Goal: Information Seeking & Learning: Learn about a topic

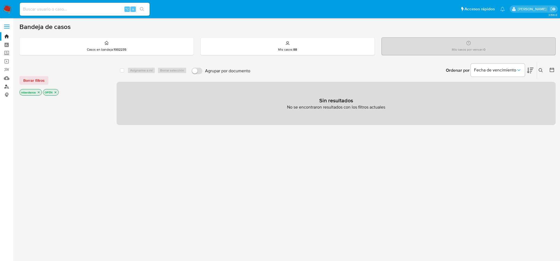
click at [10, 90] on link "Buscador de personas" at bounding box center [32, 86] width 64 height 8
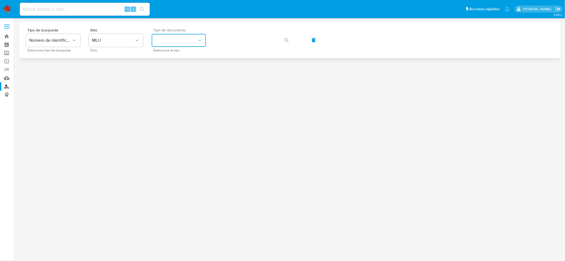
click at [170, 41] on button "identificationType" at bounding box center [179, 40] width 54 height 13
click at [184, 59] on div "CI CI" at bounding box center [177, 57] width 44 height 18
click at [282, 42] on button "button" at bounding box center [286, 40] width 18 height 13
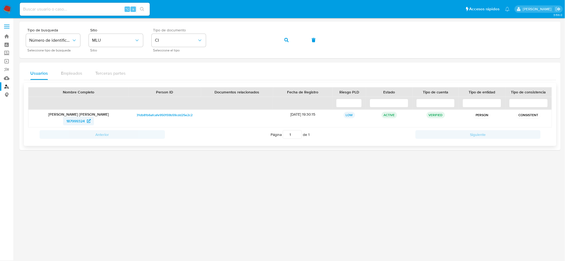
click at [76, 120] on span "187999324" at bounding box center [75, 121] width 18 height 9
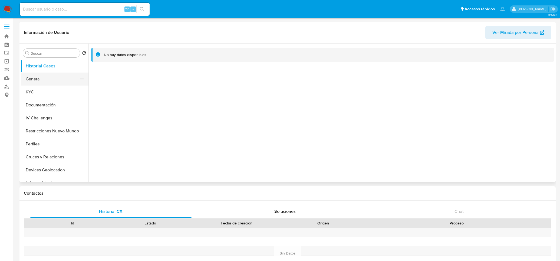
select select "10"
click at [43, 77] on button "General" at bounding box center [52, 79] width 63 height 13
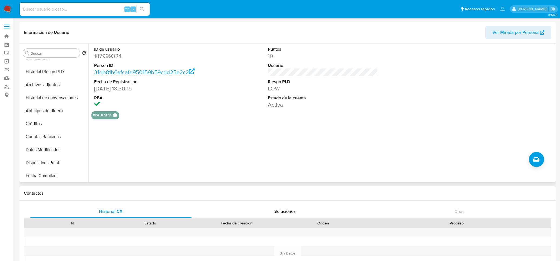
scroll to position [167, 0]
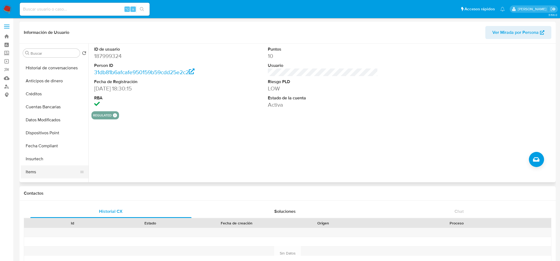
click at [48, 169] on button "Items" at bounding box center [52, 171] width 63 height 13
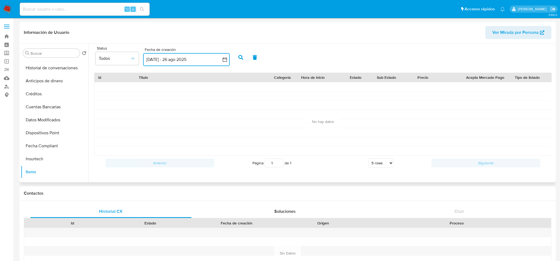
click at [179, 59] on button "27 jul 2025 - 26 ago 2025" at bounding box center [186, 59] width 87 height 13
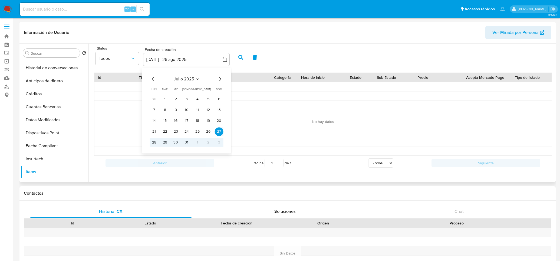
click at [156, 81] on icon "Mes anterior" at bounding box center [153, 79] width 6 height 6
click at [153, 80] on icon "Mes anterior" at bounding box center [153, 79] width 2 height 4
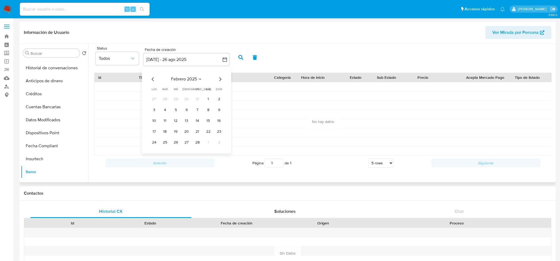
click at [152, 79] on icon "Mes anterior" at bounding box center [153, 79] width 2 height 4
click at [173, 99] on button "1" at bounding box center [176, 99] width 9 height 9
click at [174, 100] on button "1" at bounding box center [176, 99] width 9 height 9
click at [244, 56] on button "button" at bounding box center [241, 57] width 14 height 13
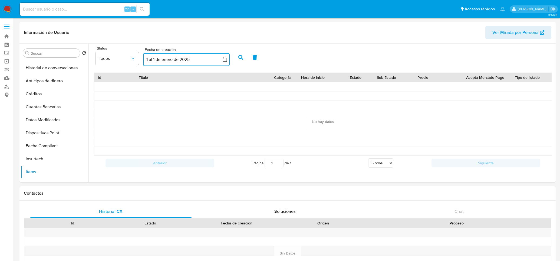
click at [210, 60] on button "1 al 1 de enero de 2025" at bounding box center [186, 59] width 87 height 13
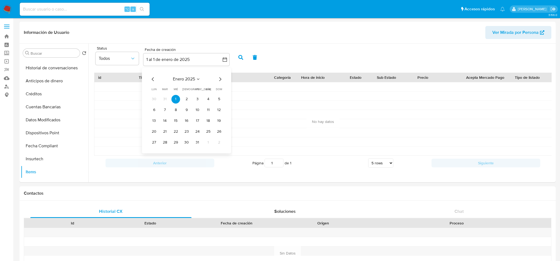
click at [219, 79] on icon "Mes siguiente" at bounding box center [220, 79] width 6 height 6
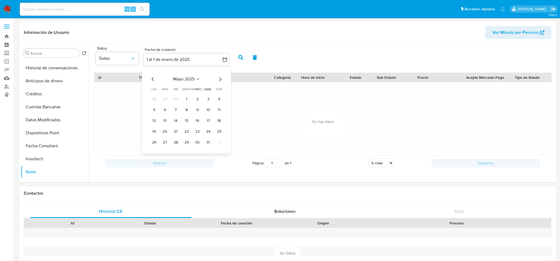
click at [219, 79] on icon "Mes siguiente" at bounding box center [220, 79] width 6 height 6
click at [206, 144] on button "30" at bounding box center [208, 142] width 9 height 9
click at [182, 58] on button "button" at bounding box center [186, 59] width 87 height 13
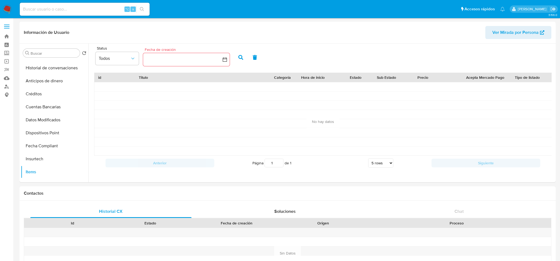
click at [181, 59] on button "button" at bounding box center [186, 59] width 87 height 13
click at [221, 59] on button "button" at bounding box center [186, 59] width 87 height 13
click at [204, 60] on button "button" at bounding box center [186, 59] width 87 height 13
click at [154, 79] on icon "Mes anterior" at bounding box center [153, 79] width 6 height 6
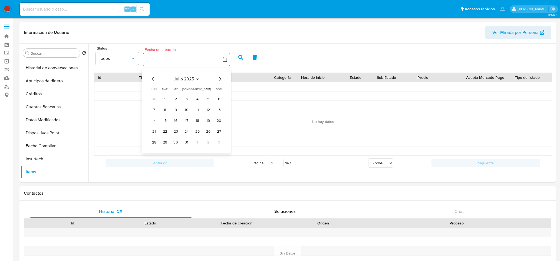
click at [154, 79] on icon "Mes anterior" at bounding box center [153, 79] width 6 height 6
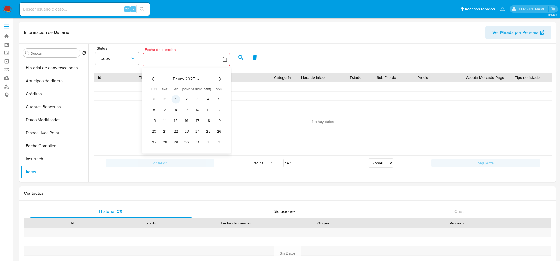
click at [179, 99] on button "1" at bounding box center [176, 99] width 9 height 9
click at [220, 77] on icon "Mes siguiente" at bounding box center [220, 79] width 6 height 6
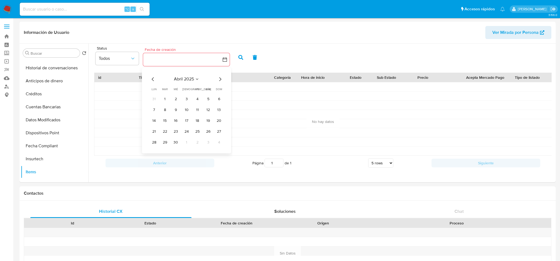
click at [220, 77] on icon "Mes siguiente" at bounding box center [220, 79] width 6 height 6
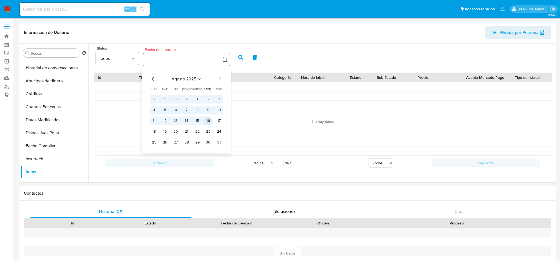
click at [204, 124] on button "16" at bounding box center [208, 120] width 9 height 9
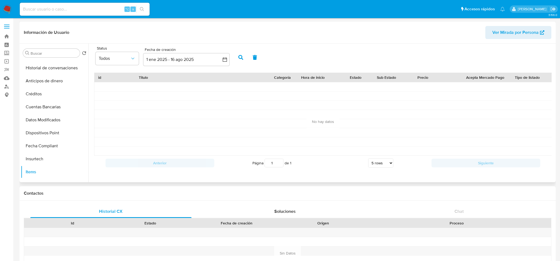
click at [240, 58] on icon "button" at bounding box center [241, 57] width 5 height 5
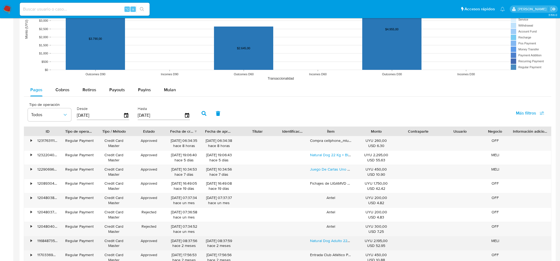
scroll to position [476, 0]
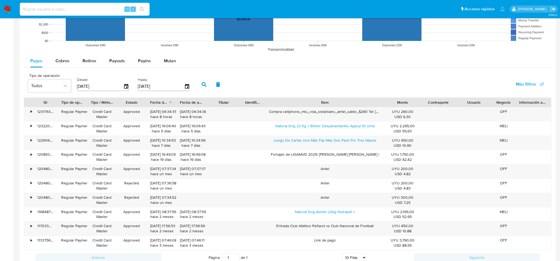
drag, startPoint x: 355, startPoint y: 106, endPoint x: 426, endPoint y: 95, distance: 71.5
click at [426, 95] on div "Tipo de operación Todos Desde 29/05/2025 Hasta 26/08/2025 Más filtros ID Tipo d…" at bounding box center [288, 167] width 528 height 194
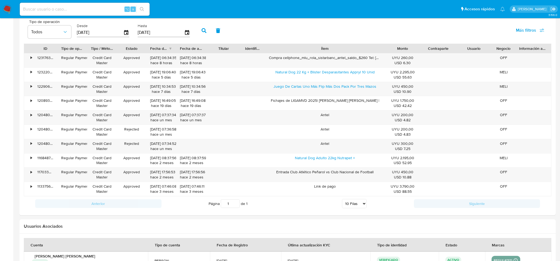
scroll to position [537, 0]
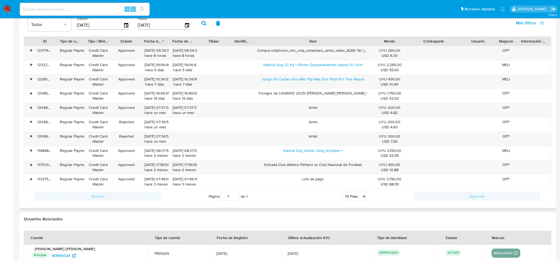
drag, startPoint x: 458, startPoint y: 43, endPoint x: 477, endPoint y: 44, distance: 19.0
click at [477, 44] on div "ID Tipo de operación Tipo / Método Estado Fecha de creación Fecha de aprobación…" at bounding box center [287, 41] width 527 height 9
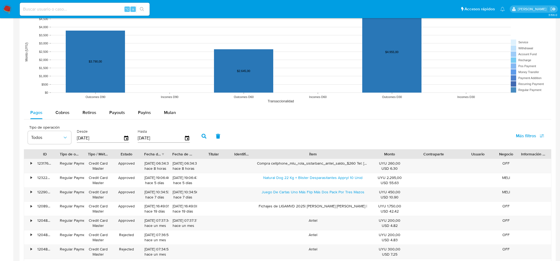
click at [118, 139] on input "[DATE]" at bounding box center [100, 138] width 47 height 9
click at [126, 140] on icon "button" at bounding box center [126, 137] width 9 height 9
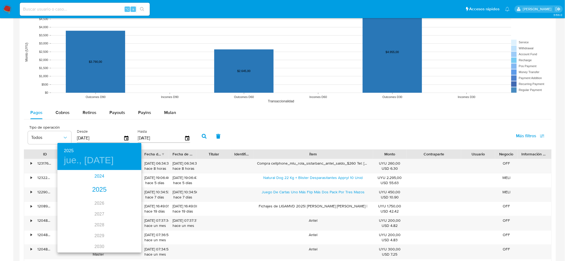
click at [101, 176] on div "2024" at bounding box center [99, 176] width 84 height 11
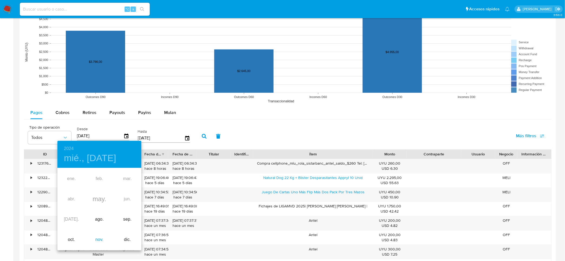
click at [99, 232] on div "nov." at bounding box center [99, 240] width 28 height 20
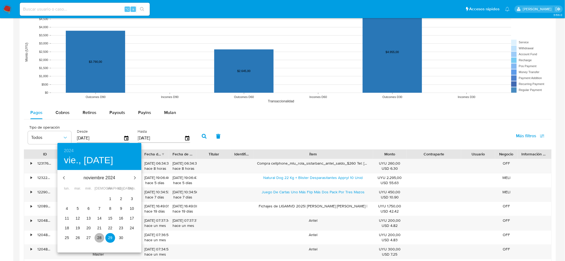
click at [101, 237] on p "28" at bounding box center [99, 237] width 4 height 5
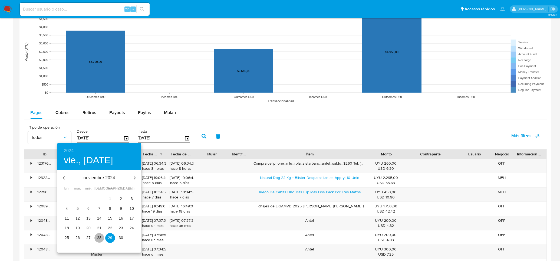
type input "28/11/2024"
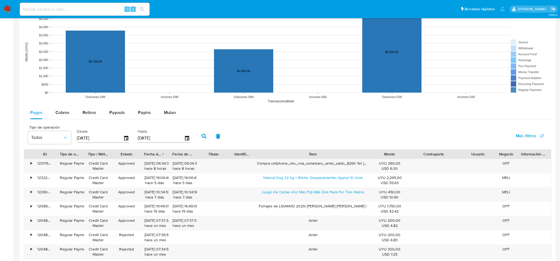
click at [197, 133] on button "button" at bounding box center [204, 136] width 14 height 13
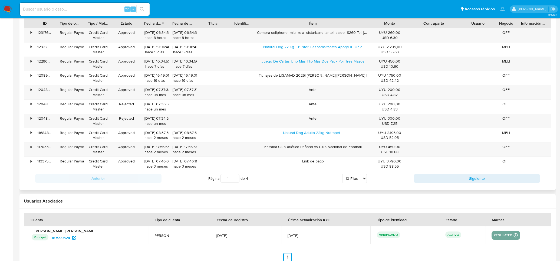
scroll to position [568, 0]
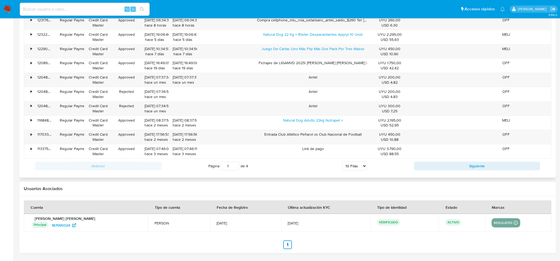
click at [359, 165] on select "5 Filas 10 Filas 20 Filas 25 Filas 50 Filas 100 Filas" at bounding box center [355, 165] width 25 height 9
select select "100"
click at [343, 162] on select "5 Filas 10 Filas 20 Filas 25 Filas 50 Filas 100 Filas" at bounding box center [355, 165] width 25 height 9
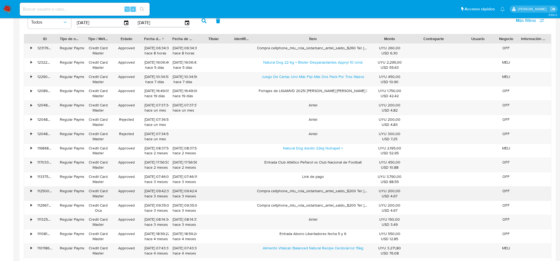
scroll to position [513, 0]
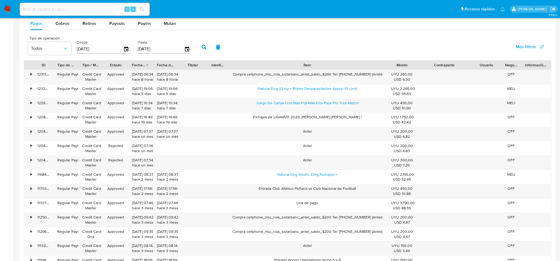
drag, startPoint x: 372, startPoint y: 62, endPoint x: 412, endPoint y: 64, distance: 39.9
click at [412, 64] on div "ID Tipo de operación Tipo / Método Estado Fecha de creación Fecha de aprobación…" at bounding box center [287, 64] width 527 height 9
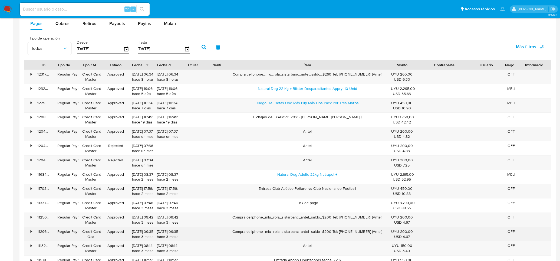
drag, startPoint x: 352, startPoint y: 233, endPoint x: 360, endPoint y: 233, distance: 7.6
click at [360, 233] on div "Compra cellphone_mlu_rola_sistarbanc_antel_saldo_$200 Tel: 59839654 (Antel)" at bounding box center [307, 234] width 159 height 14
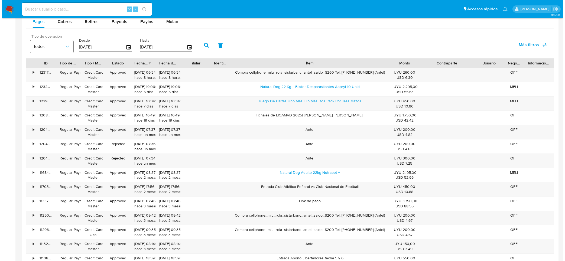
scroll to position [511, 0]
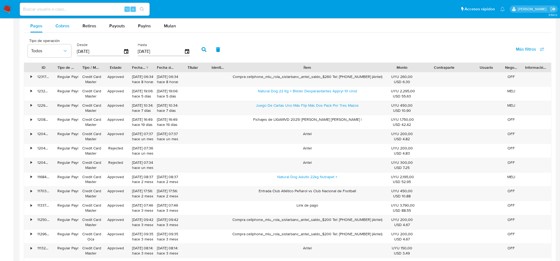
click at [63, 27] on span "Cobros" at bounding box center [63, 26] width 14 height 6
select select "10"
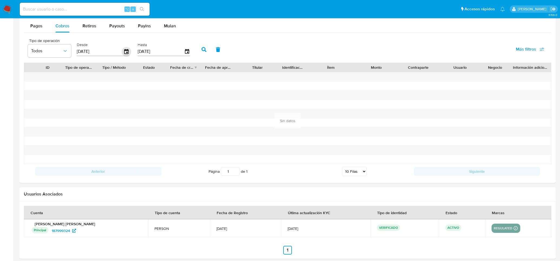
click at [126, 52] on icon "button" at bounding box center [126, 51] width 4 height 5
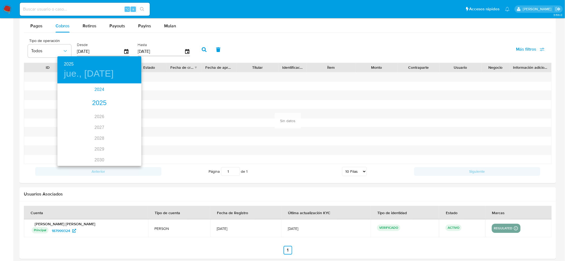
click at [92, 89] on div "2024" at bounding box center [99, 89] width 84 height 11
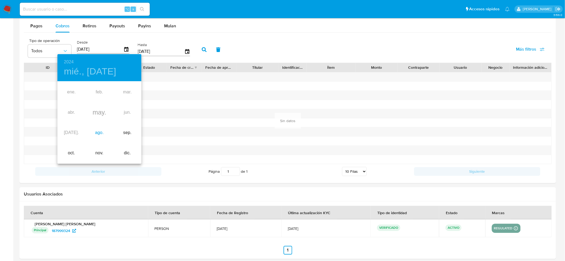
click at [101, 132] on div "ago." at bounding box center [99, 133] width 28 height 20
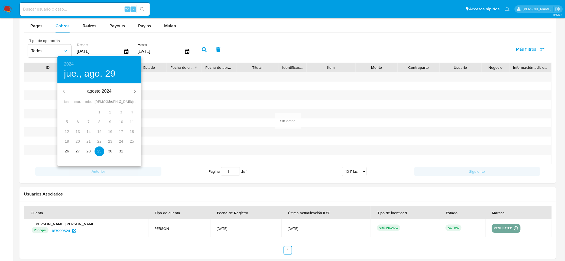
click at [110, 153] on p "30" at bounding box center [110, 150] width 4 height 5
type input "30/08/2024"
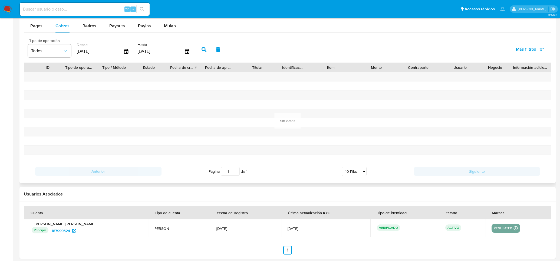
click at [205, 48] on button "button" at bounding box center [204, 49] width 14 height 13
click at [83, 29] on span "Retiros" at bounding box center [90, 26] width 14 height 6
select select "10"
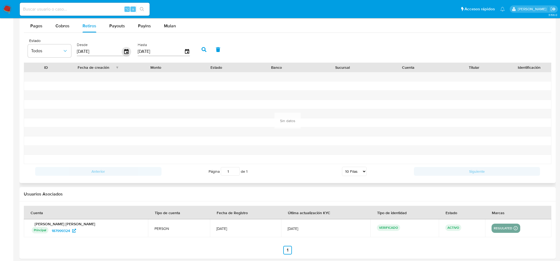
click at [123, 52] on icon "button" at bounding box center [126, 51] width 9 height 9
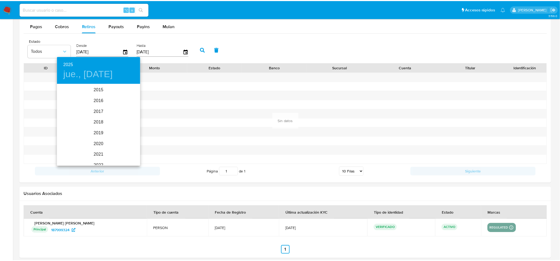
scroll to position [76, 0]
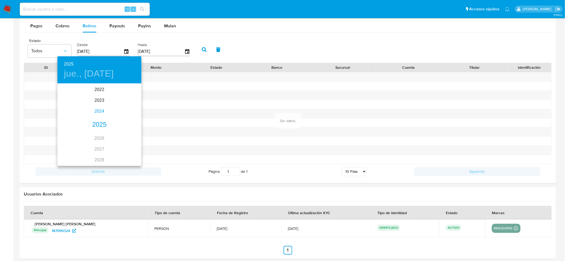
click at [100, 110] on div "2024" at bounding box center [99, 111] width 84 height 11
click at [99, 141] on div "ago." at bounding box center [99, 135] width 28 height 20
click at [85, 143] on span "21" at bounding box center [89, 141] width 10 height 5
type input "21/08/2024"
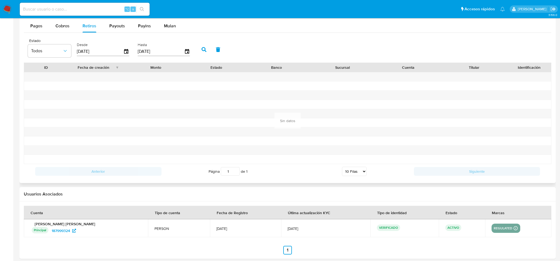
click at [201, 45] on button "button" at bounding box center [204, 49] width 14 height 13
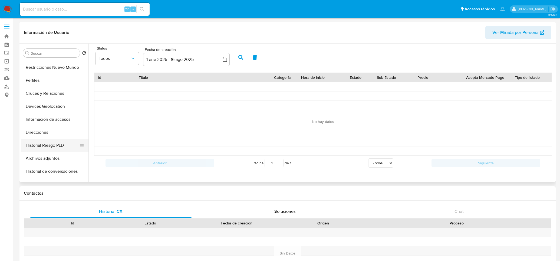
scroll to position [60, 0]
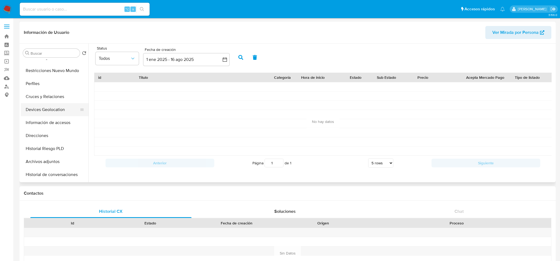
click at [44, 111] on button "Devices Geolocation" at bounding box center [52, 109] width 63 height 13
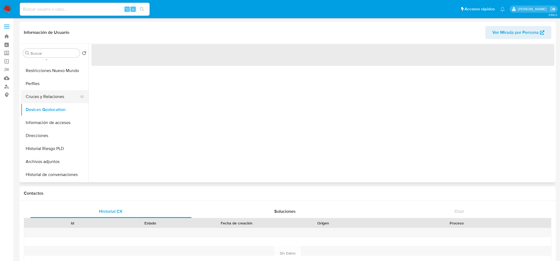
click at [49, 95] on button "Cruces y Relaciones" at bounding box center [52, 96] width 63 height 13
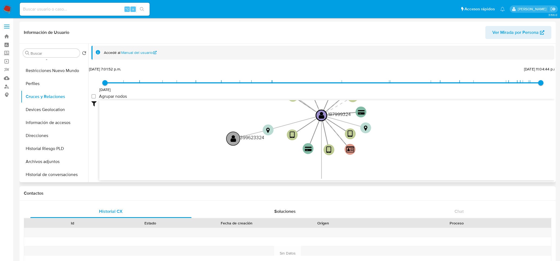
click at [237, 140] on circle at bounding box center [234, 139] width 14 height 14
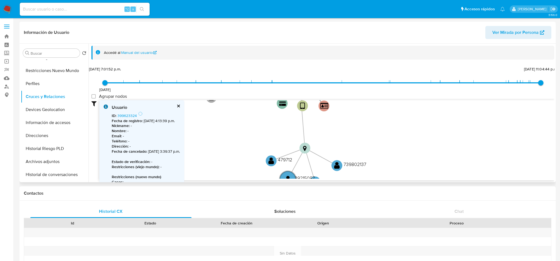
drag, startPoint x: 389, startPoint y: 158, endPoint x: 366, endPoint y: 121, distance: 43.7
click at [368, 113] on icon "device-65eb139d2a7bb82ee5153220  device-628aaac208813b00197d3075  device-5db3…" at bounding box center [326, 139] width 455 height 79
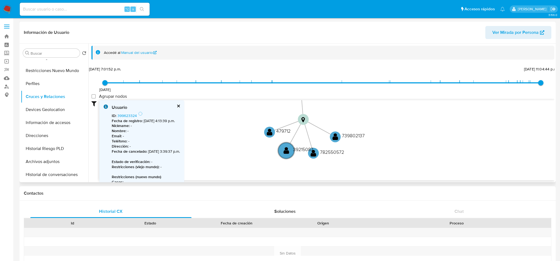
drag, startPoint x: 364, startPoint y: 150, endPoint x: 363, endPoint y: 122, distance: 28.5
click at [363, 122] on icon "device-65eb139d2a7bb82ee5153220  device-628aaac208813b00197d3075  device-5db3…" at bounding box center [326, 139] width 455 height 79
click at [271, 133] on text "" at bounding box center [270, 132] width 6 height 8
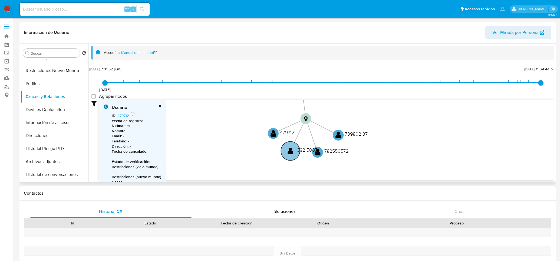
click at [291, 150] on text "" at bounding box center [291, 151] width 6 height 8
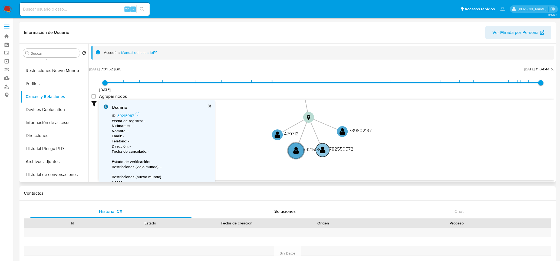
click at [326, 151] on circle at bounding box center [323, 150] width 14 height 14
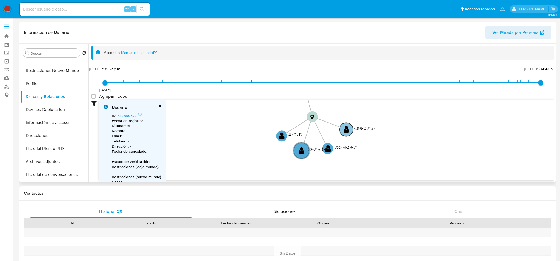
click at [350, 130] on circle at bounding box center [347, 130] width 14 height 14
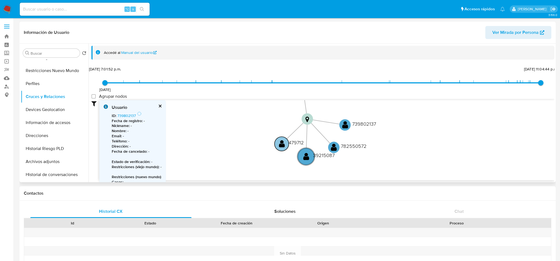
drag, startPoint x: 284, startPoint y: 135, endPoint x: 280, endPoint y: 143, distance: 8.4
click at [280, 143] on text "" at bounding box center [282, 144] width 6 height 8
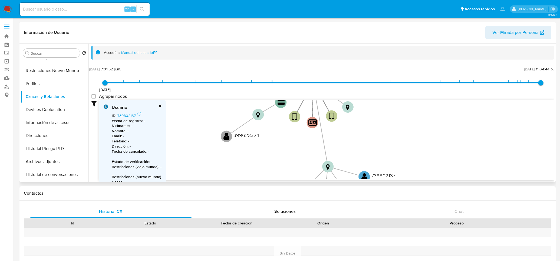
drag, startPoint x: 237, startPoint y: 121, endPoint x: 252, endPoint y: 179, distance: 59.4
click at [251, 180] on div "device-65eb139d2a7bb82ee5153220  device-628aaac208813b00197d3075  device-5db3…" at bounding box center [326, 140] width 455 height 80
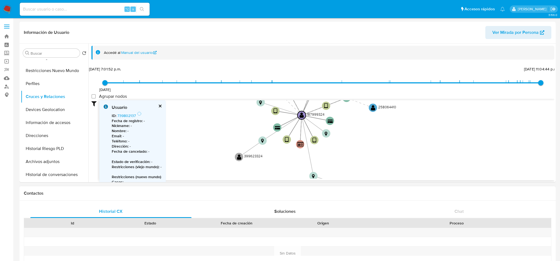
drag, startPoint x: 340, startPoint y: 148, endPoint x: 355, endPoint y: 198, distance: 52.6
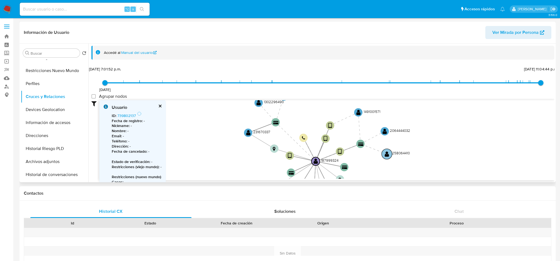
click at [392, 152] on text "258064410" at bounding box center [401, 153] width 18 height 5
click at [390, 154] on text "" at bounding box center [388, 154] width 4 height 6
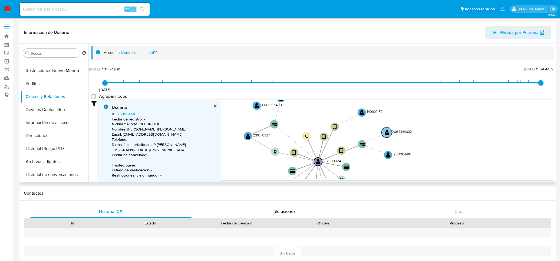
click at [386, 134] on text "" at bounding box center [387, 132] width 4 height 6
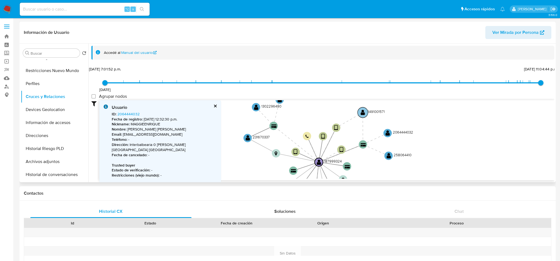
click at [361, 112] on text "" at bounding box center [363, 112] width 4 height 6
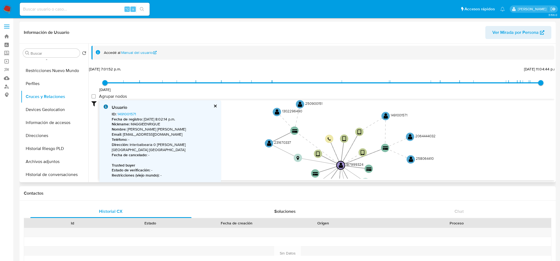
drag, startPoint x: 313, startPoint y: 113, endPoint x: 299, endPoint y: 144, distance: 33.7
click at [335, 117] on icon "device-65eb139d2a7bb82ee5153220  device-628aaac208813b00197d3075  device-5db3…" at bounding box center [326, 139] width 455 height 79
click at [268, 142] on text "" at bounding box center [270, 144] width 4 height 6
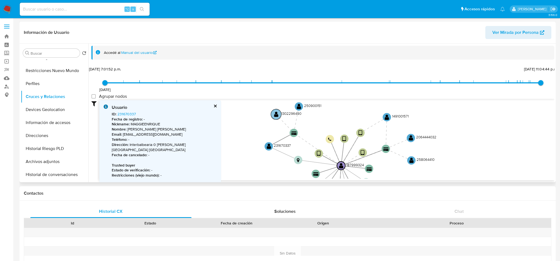
click at [275, 113] on text "" at bounding box center [276, 114] width 4 height 6
click at [297, 108] on text "" at bounding box center [297, 108] width 4 height 6
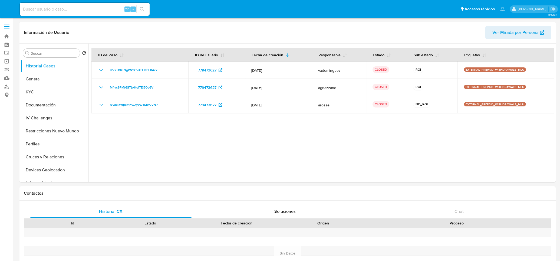
select select "10"
click at [44, 79] on button "General" at bounding box center [52, 79] width 63 height 13
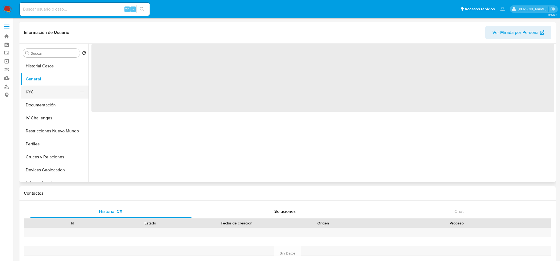
click at [54, 94] on button "KYC" at bounding box center [52, 92] width 63 height 13
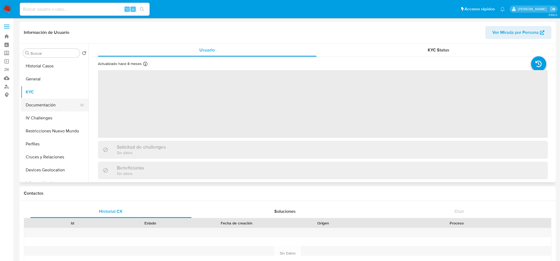
click at [54, 102] on button "Documentación" at bounding box center [52, 105] width 63 height 13
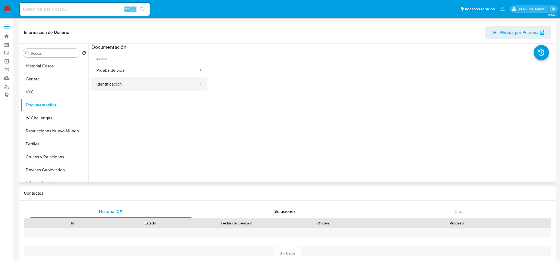
click at [165, 82] on button "Identificación" at bounding box center [145, 84] width 107 height 14
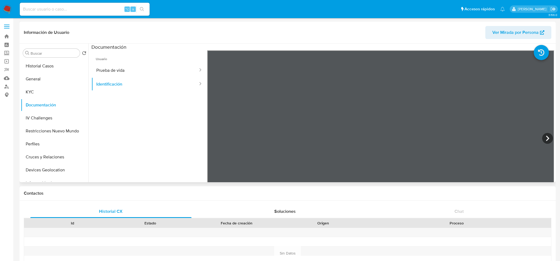
scroll to position [1, 0]
click at [159, 67] on button "Prueba de vida" at bounding box center [145, 70] width 107 height 14
click at [44, 93] on button "KYC" at bounding box center [52, 92] width 63 height 13
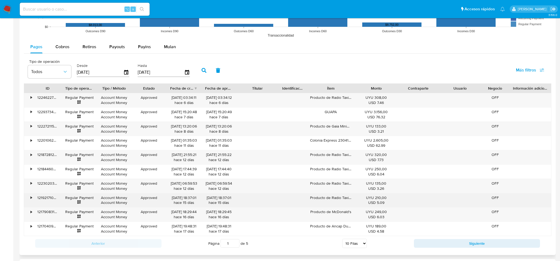
scroll to position [491, 0]
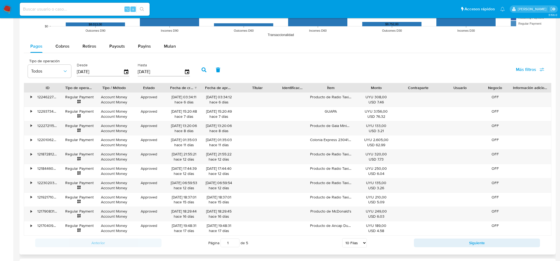
click at [64, 45] on span "Cobros" at bounding box center [63, 46] width 14 height 6
select select "10"
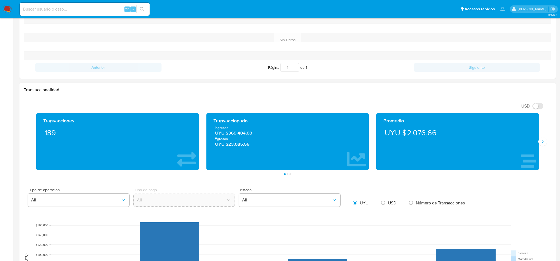
scroll to position [0, 0]
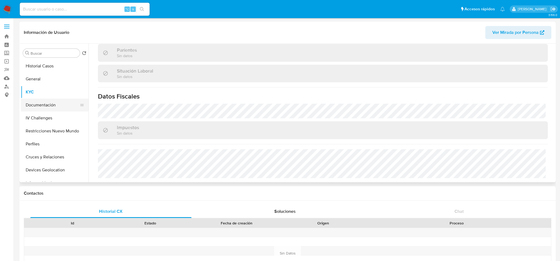
click at [58, 99] on button "Documentación" at bounding box center [52, 105] width 63 height 13
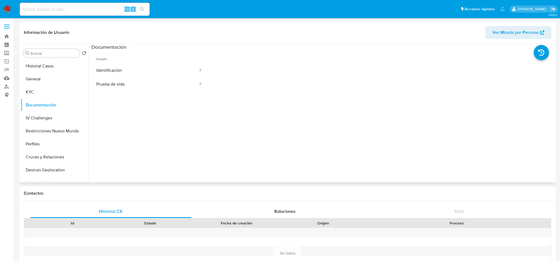
click at [115, 93] on ul "Usuario Identificación Prueba de vida" at bounding box center [150, 128] width 116 height 156
click at [119, 88] on button "Prueba de vida" at bounding box center [145, 84] width 107 height 14
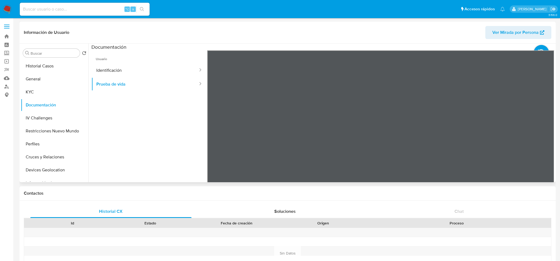
scroll to position [32, 0]
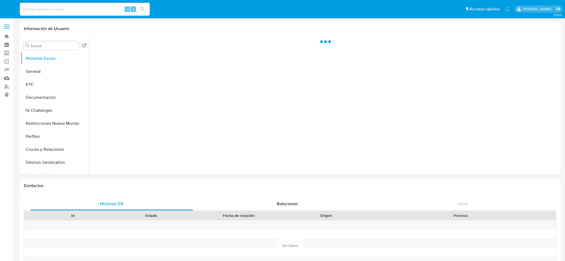
select select "10"
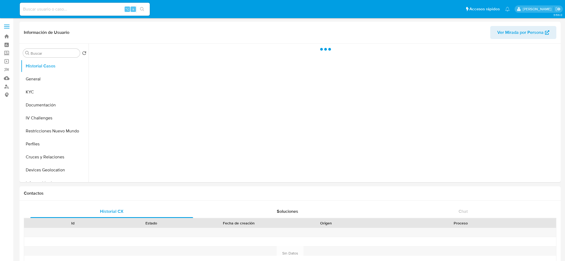
select select "10"
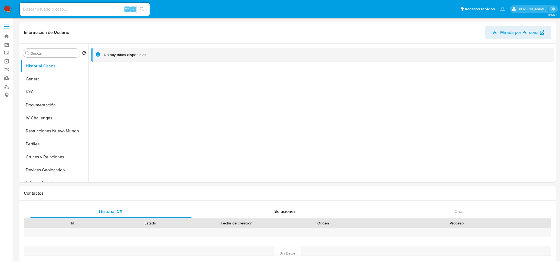
select select "10"
click at [45, 83] on button "General" at bounding box center [52, 79] width 63 height 13
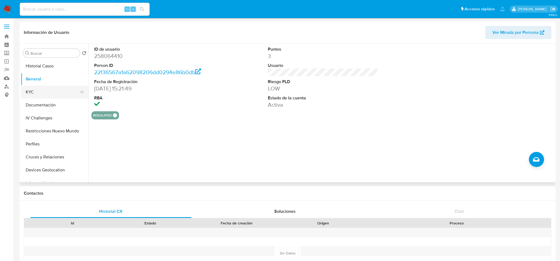
click at [52, 92] on button "KYC" at bounding box center [52, 92] width 63 height 13
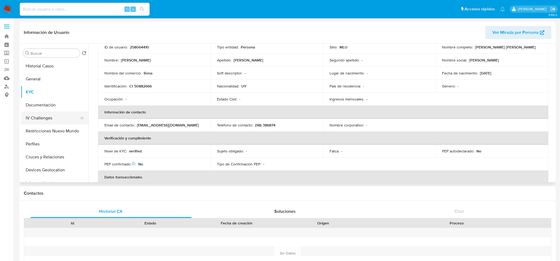
scroll to position [41, 0]
click at [53, 105] on button "Documentación" at bounding box center [52, 105] width 63 height 13
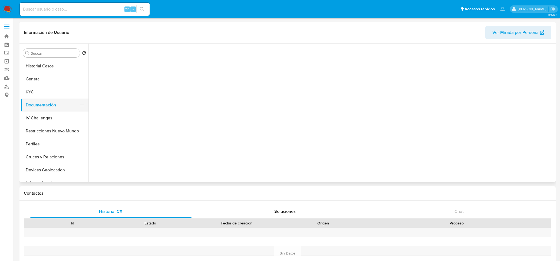
scroll to position [0, 0]
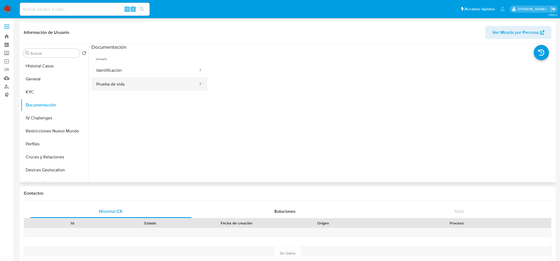
click at [170, 89] on button "Prueba de vida" at bounding box center [145, 84] width 107 height 14
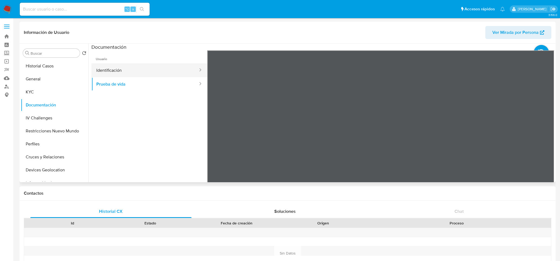
click at [145, 69] on button "Identificación" at bounding box center [145, 70] width 107 height 14
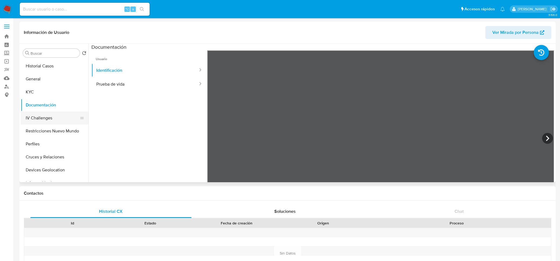
click at [48, 121] on button "IV Challenges" at bounding box center [52, 118] width 63 height 13
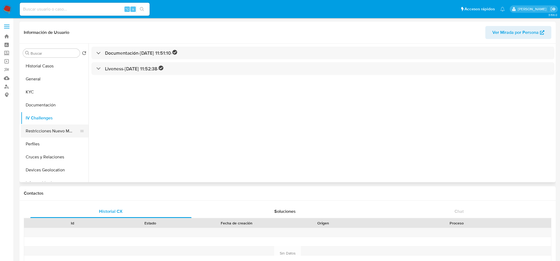
click at [60, 136] on button "Restricciones Nuevo Mundo" at bounding box center [52, 131] width 63 height 13
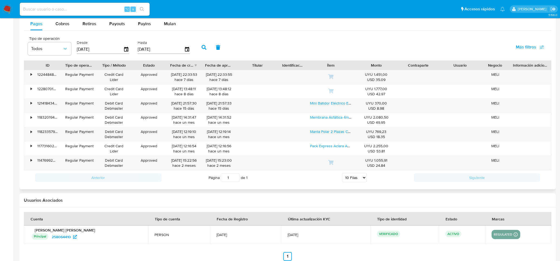
scroll to position [517, 0]
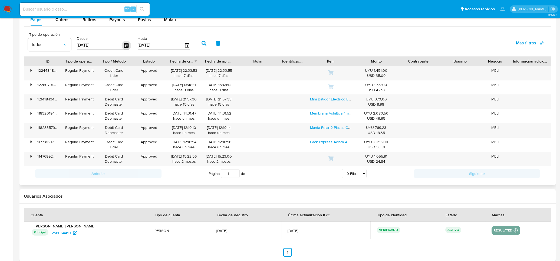
click at [127, 43] on icon "button" at bounding box center [126, 45] width 9 height 9
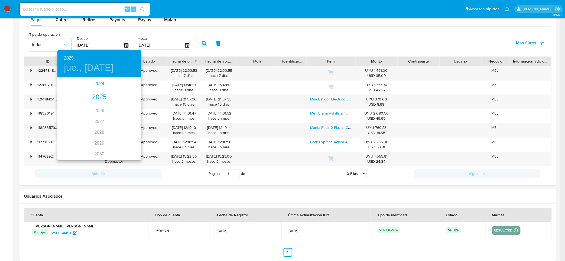
click at [99, 82] on div "2024" at bounding box center [99, 83] width 84 height 11
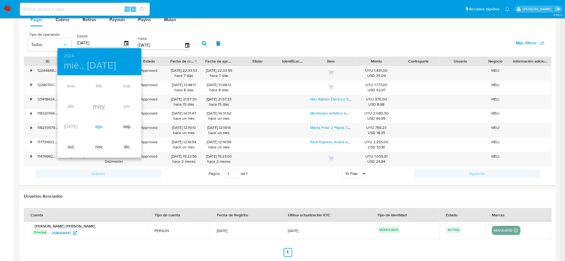
click at [98, 124] on div "ago." at bounding box center [99, 127] width 28 height 20
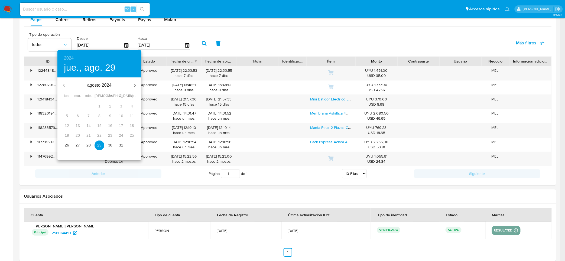
click at [118, 146] on span "31" at bounding box center [121, 144] width 10 height 5
type input "[DATE]"
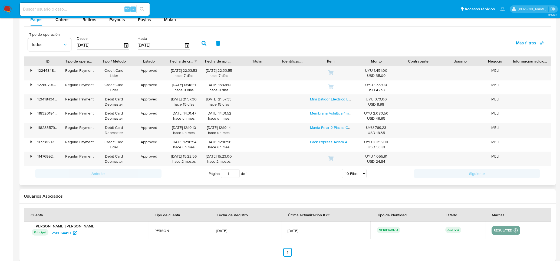
click at [202, 44] on icon "button" at bounding box center [204, 43] width 5 height 5
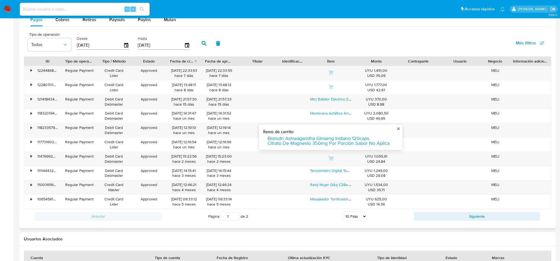
click at [352, 215] on select "5 Filas 10 Filas 20 Filas 25 Filas 50 Filas 100 Filas" at bounding box center [355, 216] width 25 height 9
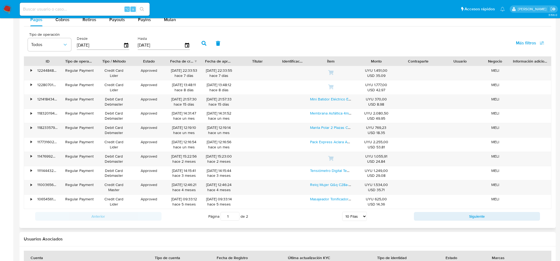
select select "100"
click at [343, 213] on select "5 Filas 10 Filas 20 Filas 25 Filas 50 Filas 100 Filas" at bounding box center [355, 216] width 25 height 9
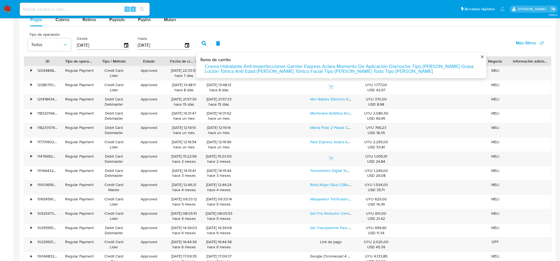
click at [408, 33] on div "Tipo de operación Todos Desde 31/08/2024 Hasta 26/08/2025 Más filtros" at bounding box center [288, 42] width 528 height 27
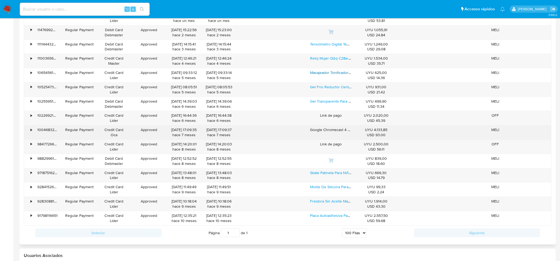
scroll to position [375, 0]
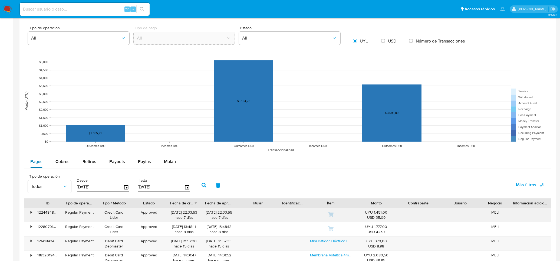
click at [46, 158] on button "Pagos" at bounding box center [36, 161] width 25 height 13
click at [58, 158] on span "Cobros" at bounding box center [63, 161] width 14 height 6
select select "10"
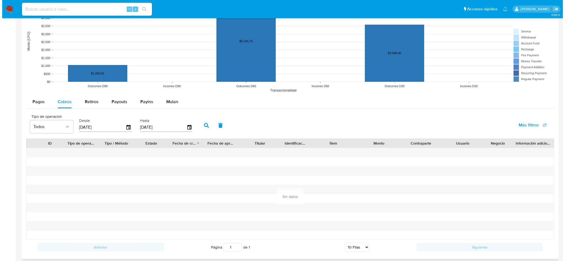
scroll to position [442, 0]
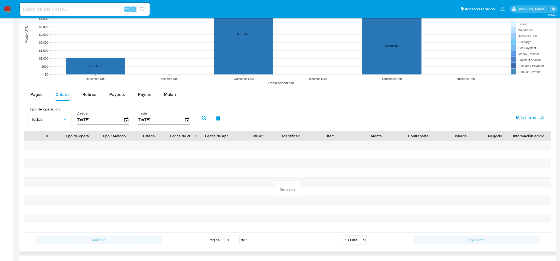
click at [125, 113] on label "Desde" at bounding box center [103, 113] width 53 height 5
click at [123, 117] on div at bounding box center [126, 120] width 6 height 6
click at [126, 119] on icon "button" at bounding box center [126, 120] width 4 height 5
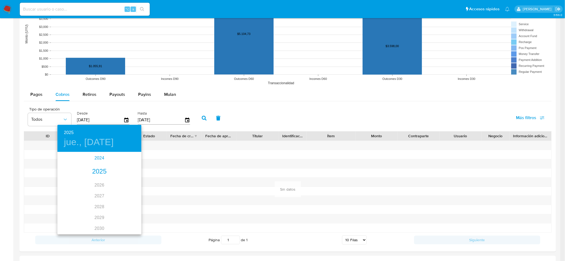
click at [84, 159] on div "2024" at bounding box center [99, 158] width 84 height 11
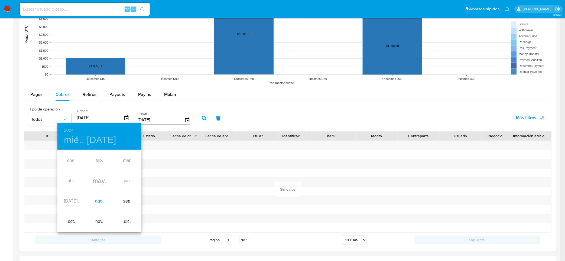
click at [103, 195] on div "ago." at bounding box center [99, 201] width 28 height 20
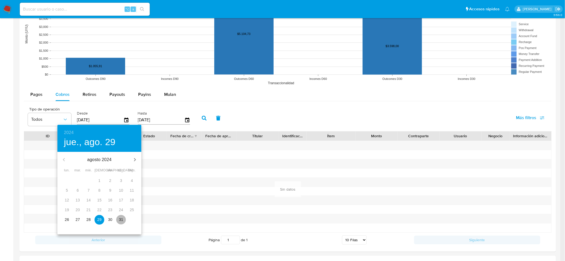
click at [125, 219] on span "31" at bounding box center [121, 219] width 10 height 5
type input "31/08/2024"
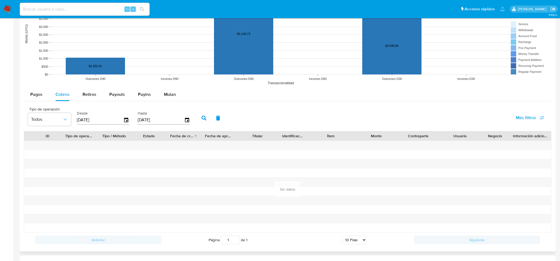
click at [197, 118] on button "button" at bounding box center [204, 118] width 14 height 13
click at [94, 100] on div "Retiros" at bounding box center [90, 94] width 14 height 13
select select "10"
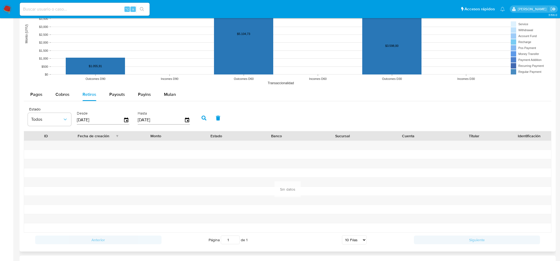
click at [134, 124] on div "Estado Todos Desde 29/05/2025 Hasta 26/08/2025" at bounding box center [110, 118] width 170 height 22
click at [121, 119] on input "[DATE]" at bounding box center [100, 120] width 47 height 9
click at [124, 119] on icon "button" at bounding box center [126, 120] width 4 height 5
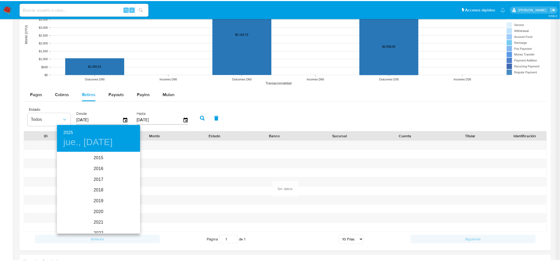
scroll to position [76, 0]
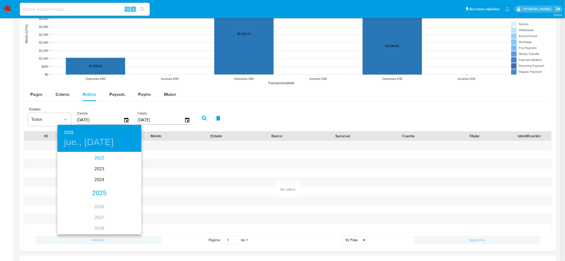
click at [93, 162] on div "2022" at bounding box center [99, 158] width 84 height 11
click at [103, 182] on div "may." at bounding box center [99, 183] width 28 height 20
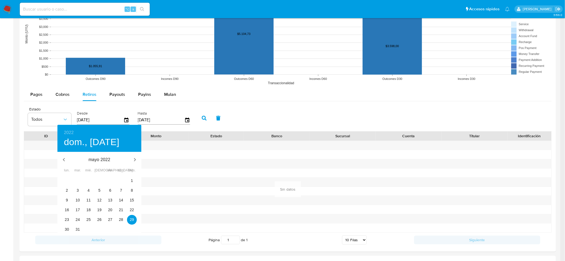
click at [106, 194] on div "6" at bounding box center [110, 191] width 11 height 10
type input "06/05/2022"
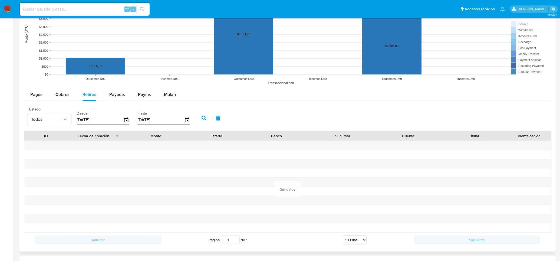
click at [202, 120] on icon "button" at bounding box center [204, 118] width 5 height 5
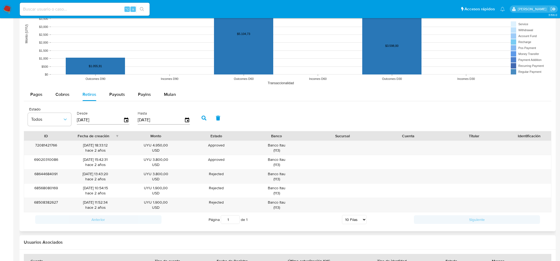
click at [103, 107] on div "Desde 06/05/2022" at bounding box center [103, 118] width 53 height 22
click at [107, 99] on button "Payouts" at bounding box center [117, 94] width 29 height 13
select select "10"
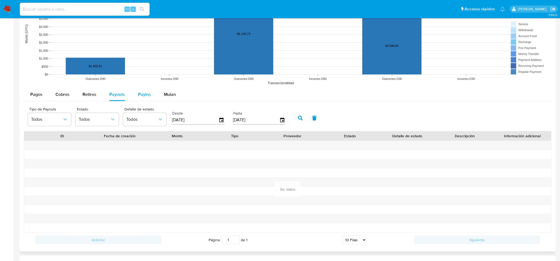
click at [147, 97] on span "Payins" at bounding box center [144, 94] width 13 height 6
select select "10"
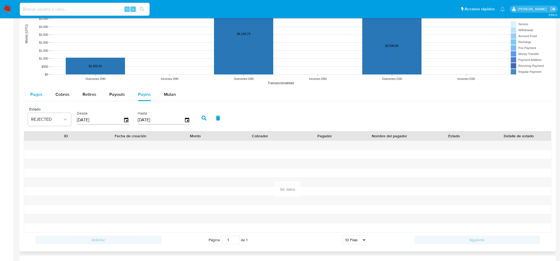
click at [32, 94] on span "Pagos" at bounding box center [36, 94] width 12 height 6
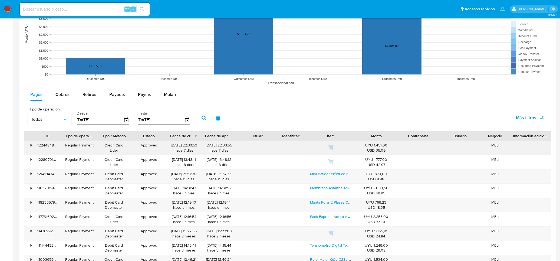
click at [144, 82] on rect at bounding box center [288, 34] width 528 height 108
click at [142, 93] on span "Payins" at bounding box center [144, 94] width 13 height 6
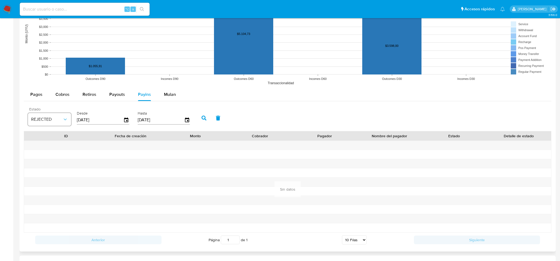
click at [71, 123] on div "Estado REJECTED Desde 29/05/2025 Hasta 26/08/2025" at bounding box center [110, 118] width 170 height 22
click at [65, 124] on button "REJECTED" at bounding box center [49, 119] width 43 height 13
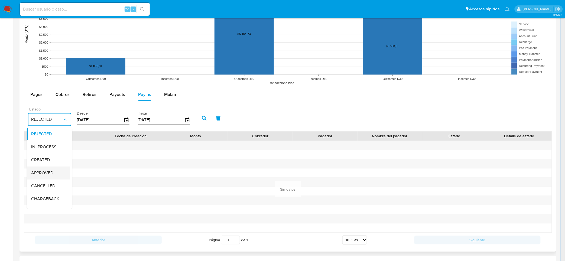
click at [53, 172] on span "APPROVED" at bounding box center [42, 172] width 22 height 5
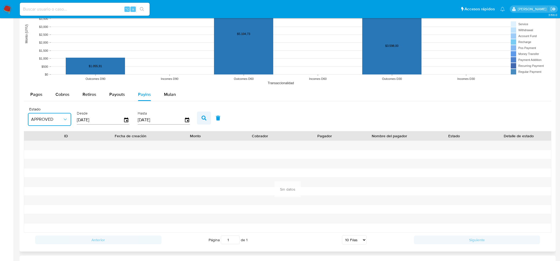
click at [199, 115] on button "button" at bounding box center [204, 118] width 14 height 13
click at [46, 98] on button "Pagos" at bounding box center [36, 94] width 25 height 13
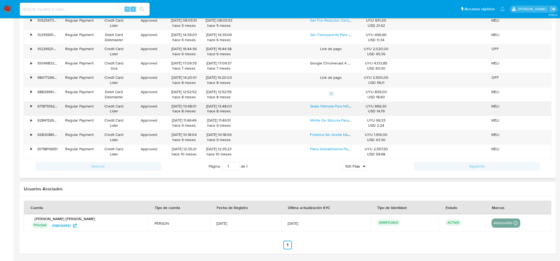
scroll to position [0, 0]
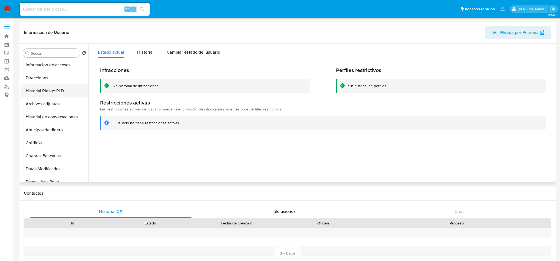
click at [59, 93] on button "Historial Riesgo PLD" at bounding box center [52, 90] width 63 height 13
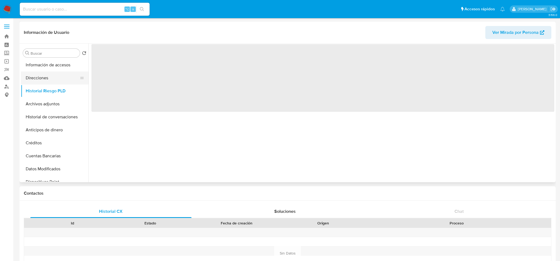
click at [59, 81] on button "Direcciones" at bounding box center [52, 77] width 63 height 13
click at [56, 70] on button "Información de accesos" at bounding box center [52, 64] width 63 height 13
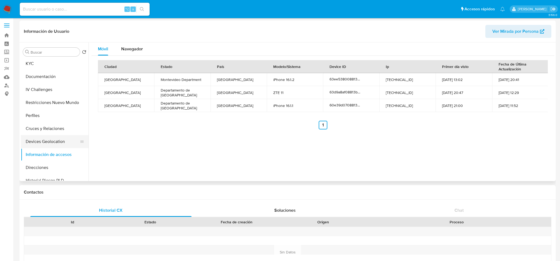
scroll to position [37, 0]
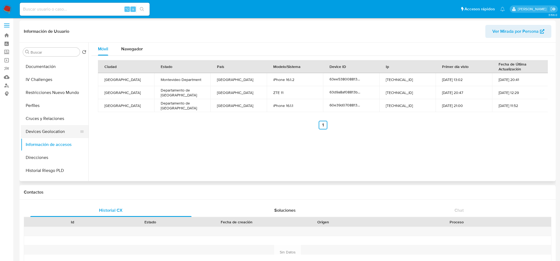
click at [53, 132] on button "Devices Geolocation" at bounding box center [52, 131] width 63 height 13
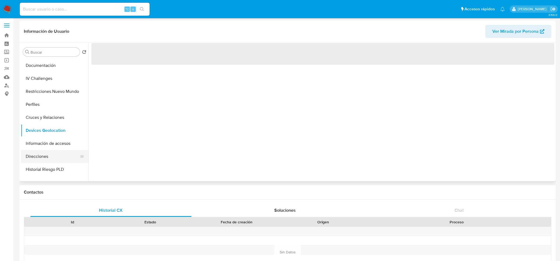
scroll to position [39, 0]
click at [55, 155] on button "Direcciones" at bounding box center [52, 156] width 63 height 13
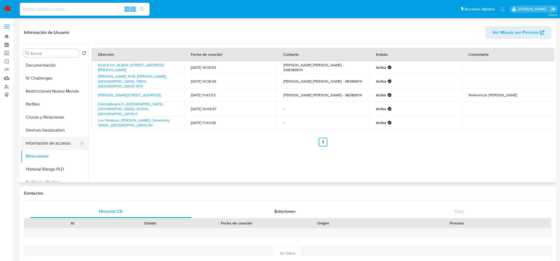
scroll to position [41, 0]
click at [40, 109] on button "Perfiles" at bounding box center [52, 102] width 63 height 13
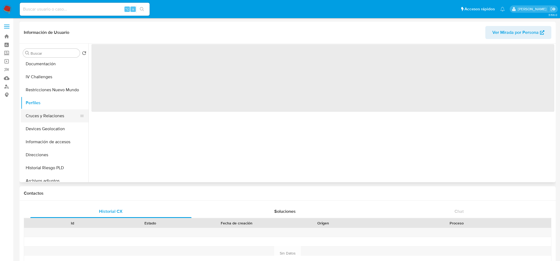
click at [39, 113] on button "Cruces y Relaciones" at bounding box center [52, 115] width 63 height 13
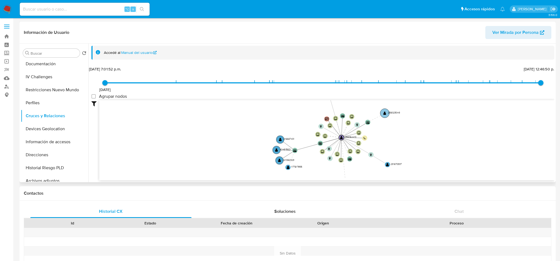
click at [386, 109] on circle at bounding box center [384, 113] width 9 height 9
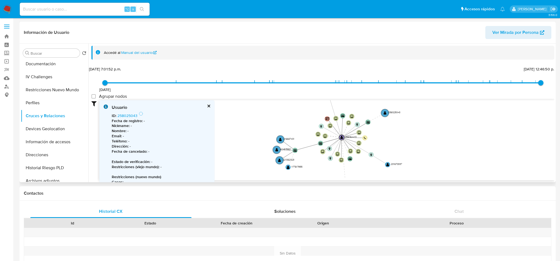
click at [207, 107] on button "cerrar" at bounding box center [209, 106] width 4 height 4
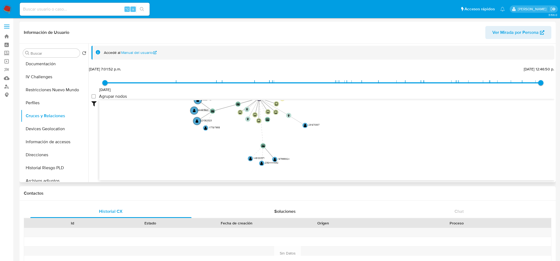
drag, startPoint x: 317, startPoint y: 170, endPoint x: 234, endPoint y: 132, distance: 91.0
click at [234, 132] on icon "device-63ee538008813b00180b2425  user-258064410  258064410 device-68882b42083…" at bounding box center [326, 139] width 455 height 79
click at [252, 160] on text "" at bounding box center [250, 160] width 3 height 4
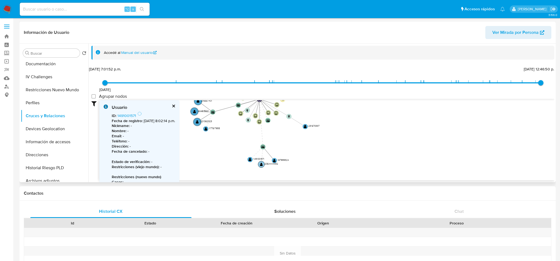
click at [263, 164] on circle at bounding box center [261, 164] width 6 height 6
click at [274, 159] on text "" at bounding box center [274, 161] width 3 height 4
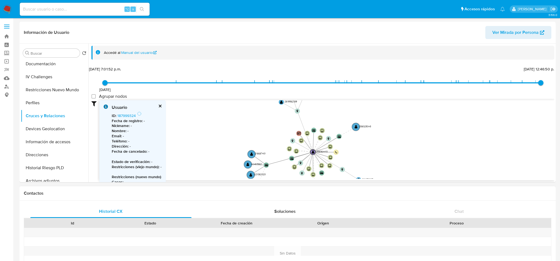
drag, startPoint x: 292, startPoint y: 143, endPoint x: 345, endPoint y: 196, distance: 75.1
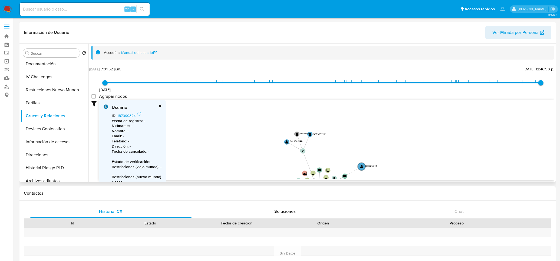
drag, startPoint x: 334, startPoint y: 125, endPoint x: 340, endPoint y: 165, distance: 40.2
click at [340, 165] on icon "device-63ee538008813b00180b2425  user-258064410  258064410 device-68882b42083…" at bounding box center [326, 139] width 455 height 79
click at [311, 135] on text "" at bounding box center [310, 134] width 3 height 4
click at [286, 141] on text "" at bounding box center [286, 143] width 3 height 4
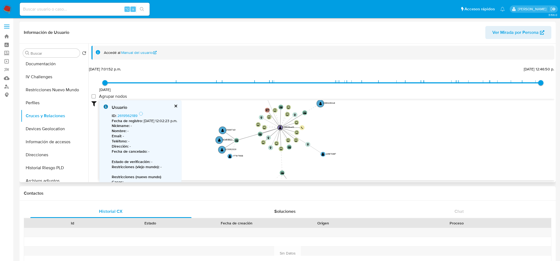
drag, startPoint x: 259, startPoint y: 172, endPoint x: 223, endPoint y: 110, distance: 71.8
click at [223, 110] on icon "device-63ee538008813b00180b2425  user-258064410  258064410 device-68882b42083…" at bounding box center [326, 139] width 455 height 79
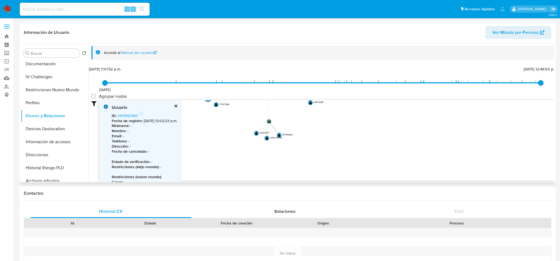
drag, startPoint x: 251, startPoint y: 155, endPoint x: 237, endPoint y: 103, distance: 53.8
click at [237, 103] on icon "device-63ee538008813b00180b2425  user-258064410  258064410 device-68882b42083…" at bounding box center [326, 139] width 455 height 79
drag, startPoint x: 242, startPoint y: 111, endPoint x: 214, endPoint y: 184, distance: 78.2
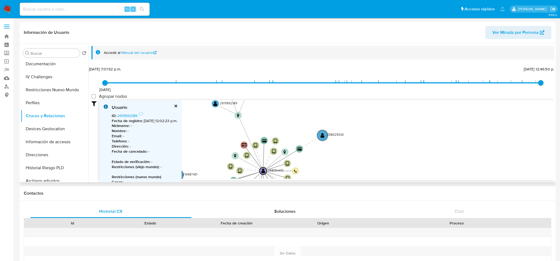
drag, startPoint x: 348, startPoint y: 145, endPoint x: 350, endPoint y: 158, distance: 13.4
click at [350, 158] on icon "device-63ee538008813b00180b2425  user-258064410  258064410 device-68882b42083…" at bounding box center [326, 139] width 455 height 79
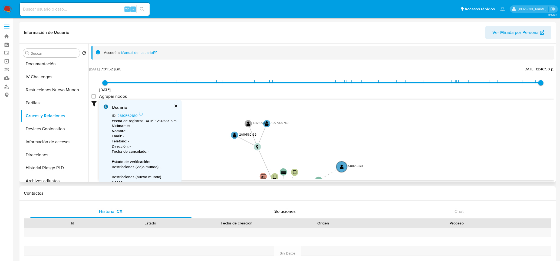
drag, startPoint x: 331, startPoint y: 104, endPoint x: 355, endPoint y: 135, distance: 39.0
click at [355, 135] on icon "device-63ee538008813b00180b2425  user-258064410  258064410 device-68882b42083…" at bounding box center [326, 139] width 455 height 79
click at [239, 139] on text "" at bounding box center [239, 137] width 4 height 5
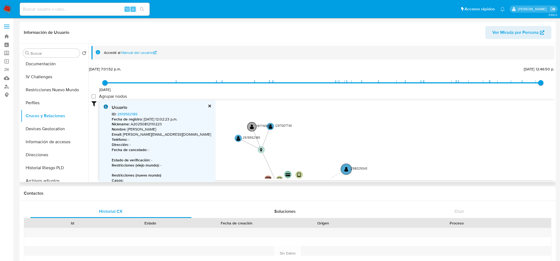
click at [254, 124] on circle at bounding box center [251, 126] width 9 height 9
click at [270, 126] on text "" at bounding box center [269, 126] width 4 height 5
click at [270, 126] on circle at bounding box center [267, 126] width 9 height 9
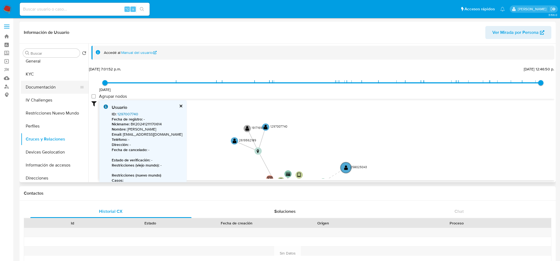
scroll to position [0, 0]
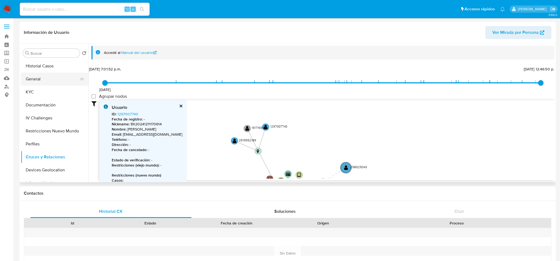
click at [60, 77] on button "General" at bounding box center [52, 79] width 63 height 13
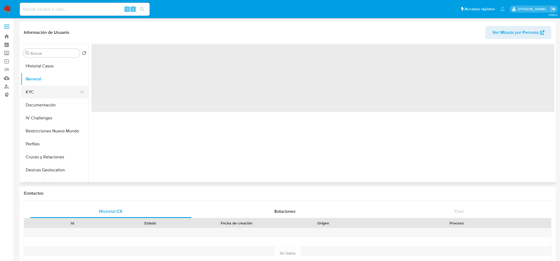
click at [53, 93] on button "KYC" at bounding box center [52, 92] width 63 height 13
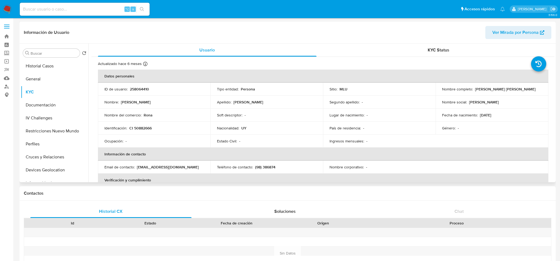
click at [148, 116] on p "Rona" at bounding box center [148, 115] width 9 height 5
click at [50, 105] on button "Documentación" at bounding box center [52, 105] width 63 height 13
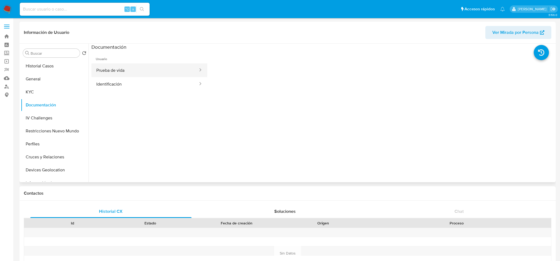
click at [172, 74] on button "Prueba de vida" at bounding box center [145, 70] width 107 height 14
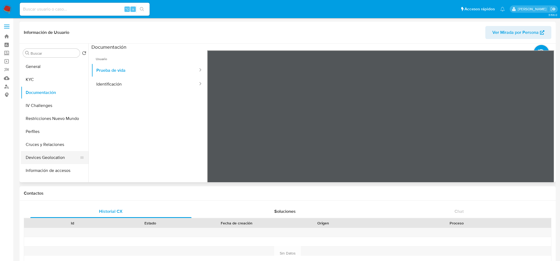
scroll to position [20, 0]
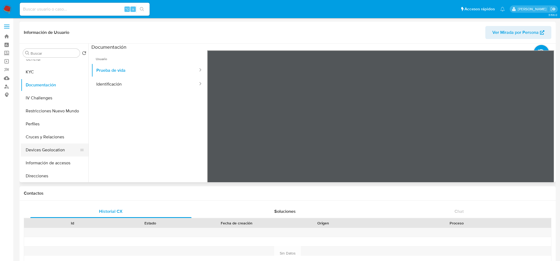
click at [66, 147] on button "Devices Geolocation" at bounding box center [52, 150] width 63 height 13
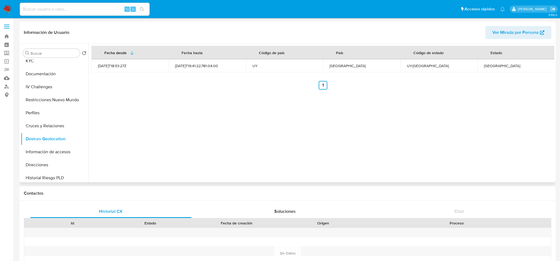
scroll to position [0, 0]
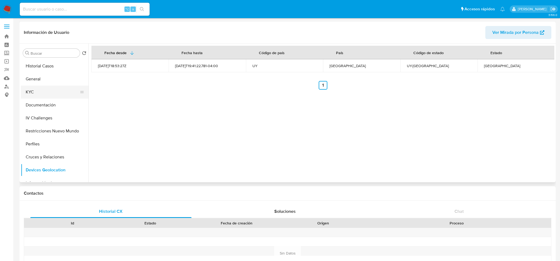
click at [58, 93] on button "KYC" at bounding box center [52, 92] width 63 height 13
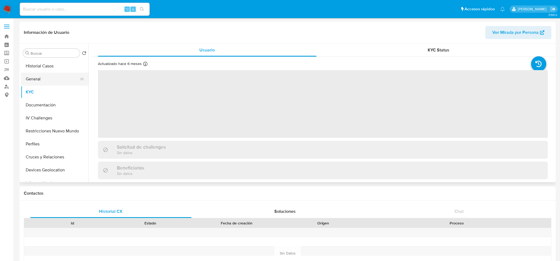
click at [61, 82] on button "General" at bounding box center [52, 79] width 63 height 13
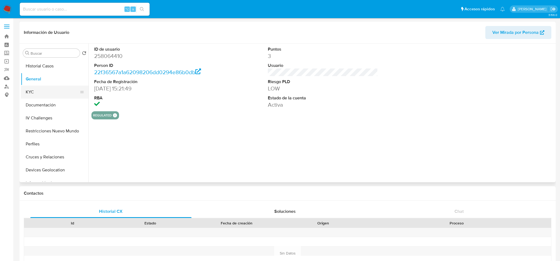
click at [59, 90] on button "KYC" at bounding box center [52, 92] width 63 height 13
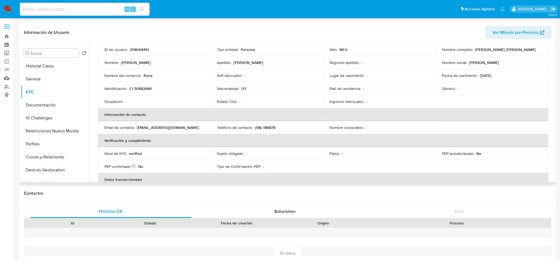
scroll to position [41, 0]
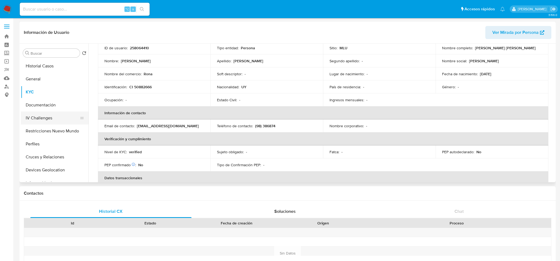
click at [55, 121] on button "IV Challenges" at bounding box center [52, 118] width 63 height 13
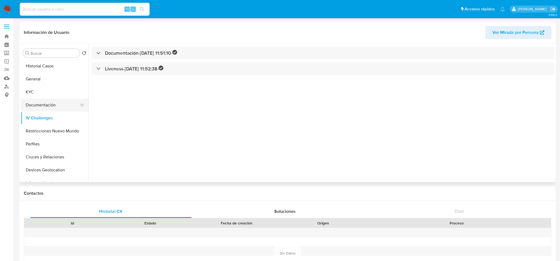
click at [59, 104] on button "Documentación" at bounding box center [52, 105] width 63 height 13
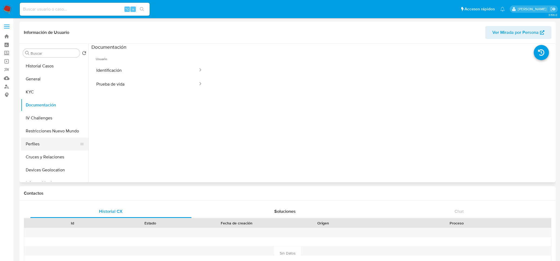
click at [54, 146] on button "Perfiles" at bounding box center [52, 144] width 63 height 13
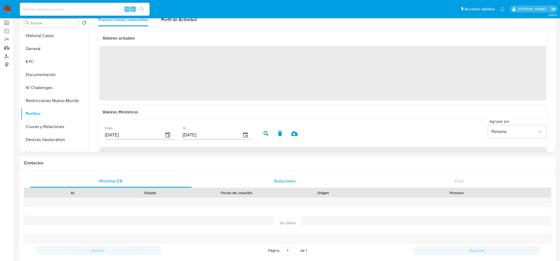
scroll to position [36, 0]
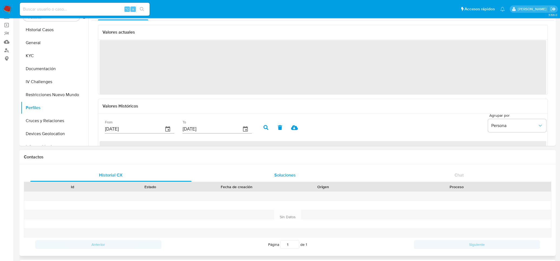
click at [280, 174] on span "Soluciones" at bounding box center [285, 175] width 21 height 6
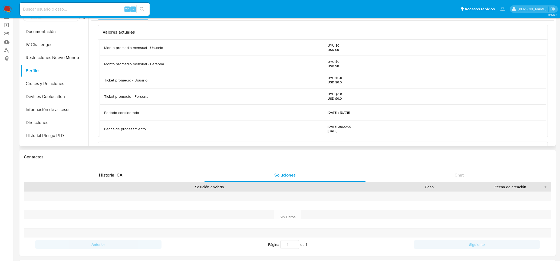
scroll to position [112, 0]
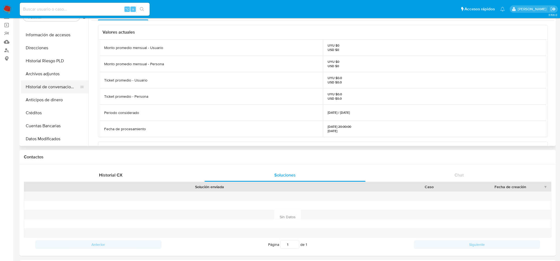
click at [53, 88] on button "Historial de conversaciones" at bounding box center [52, 86] width 63 height 13
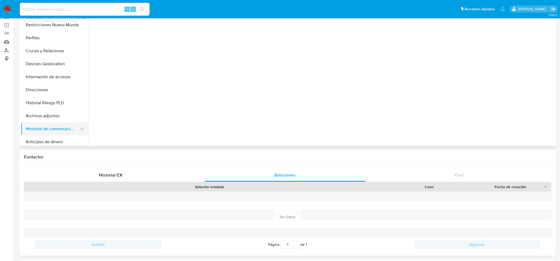
scroll to position [66, 0]
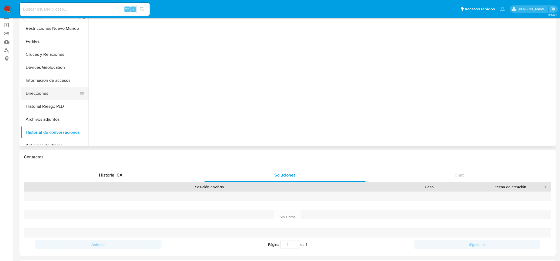
click at [55, 87] on button "Direcciones" at bounding box center [52, 93] width 63 height 13
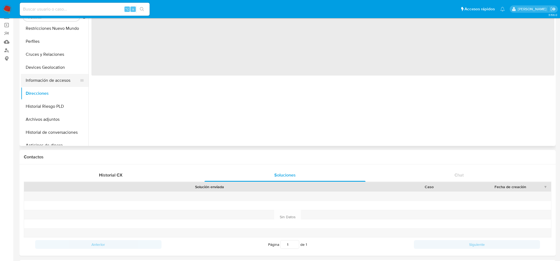
click at [55, 82] on button "Información de accesos" at bounding box center [52, 80] width 63 height 13
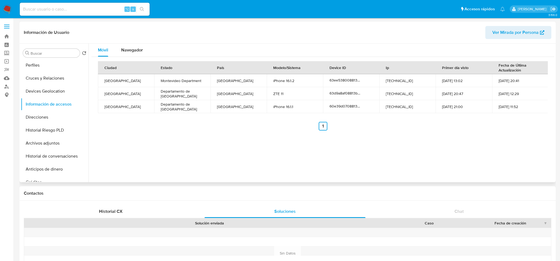
scroll to position [0, 0]
click at [56, 82] on button "General" at bounding box center [52, 79] width 63 height 13
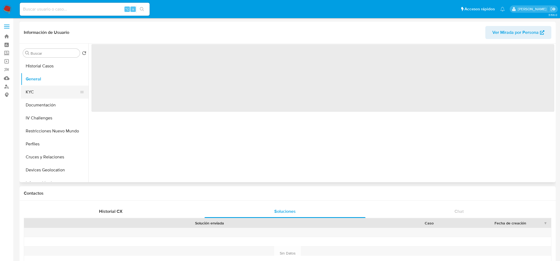
click at [52, 88] on button "KYC" at bounding box center [52, 92] width 63 height 13
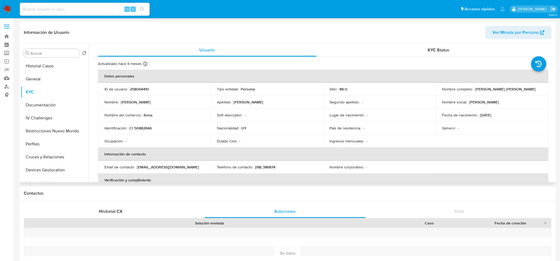
drag, startPoint x: 526, startPoint y: 89, endPoint x: 475, endPoint y: 90, distance: 50.6
click at [475, 90] on div "Nombre completo : Magdalena Yeres Enrique Bell" at bounding box center [492, 89] width 100 height 5
click at [10, 86] on link "Buscador de personas" at bounding box center [32, 86] width 64 height 8
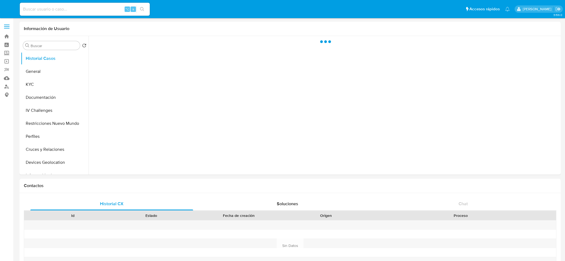
select select "10"
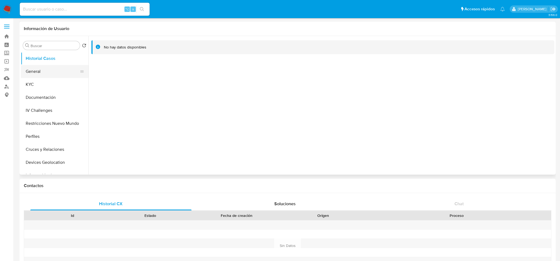
click at [58, 70] on button "General" at bounding box center [52, 71] width 63 height 13
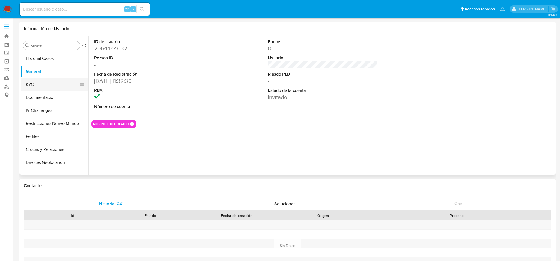
click at [55, 81] on button "KYC" at bounding box center [52, 84] width 63 height 13
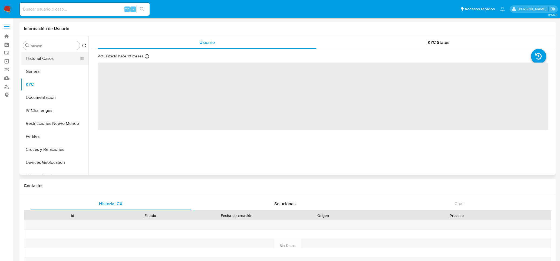
click at [67, 64] on button "Historial Casos" at bounding box center [52, 58] width 63 height 13
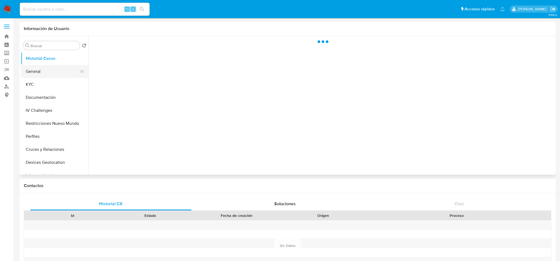
click at [61, 74] on button "General" at bounding box center [52, 71] width 63 height 13
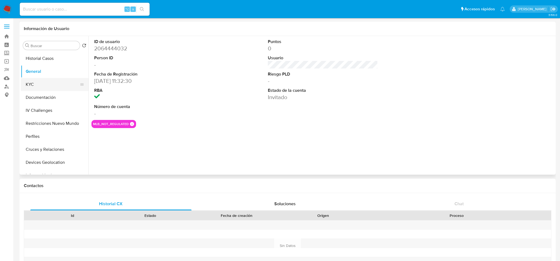
click at [58, 84] on button "KYC" at bounding box center [52, 84] width 63 height 13
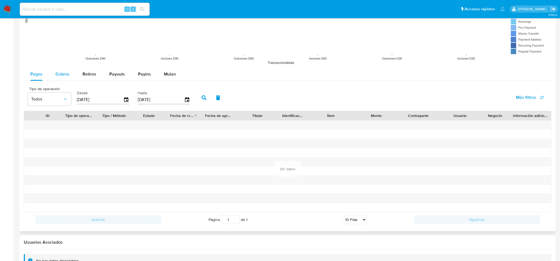
scroll to position [451, 0]
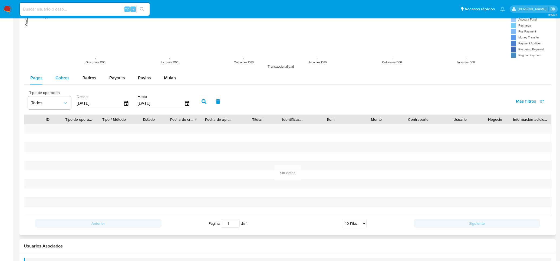
click at [57, 74] on div "Cobros" at bounding box center [63, 77] width 14 height 13
select select "10"
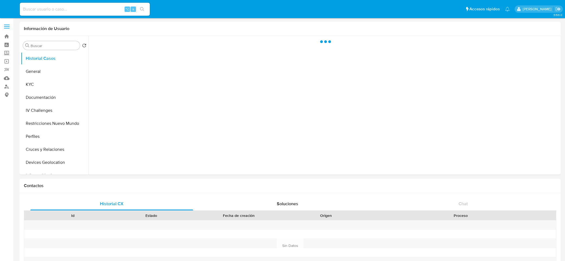
select select "10"
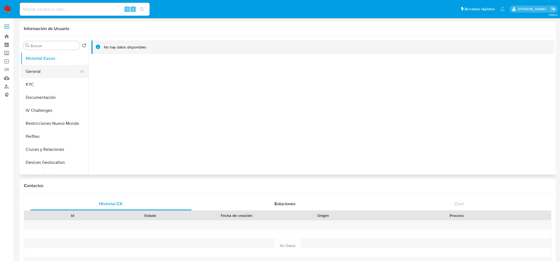
click at [23, 71] on button "General" at bounding box center [52, 71] width 63 height 13
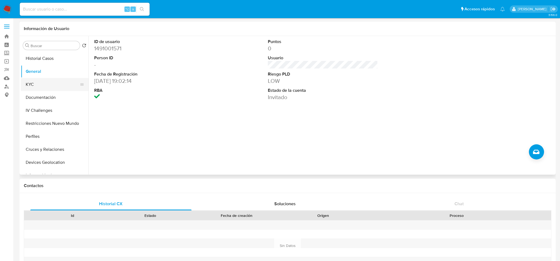
click at [43, 85] on button "KYC" at bounding box center [52, 84] width 63 height 13
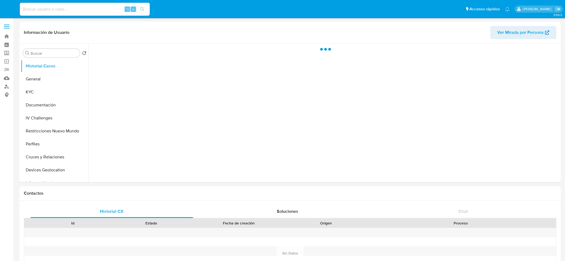
select select "10"
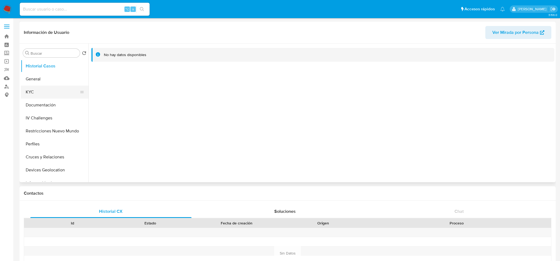
click at [49, 86] on button "KYC" at bounding box center [52, 92] width 63 height 13
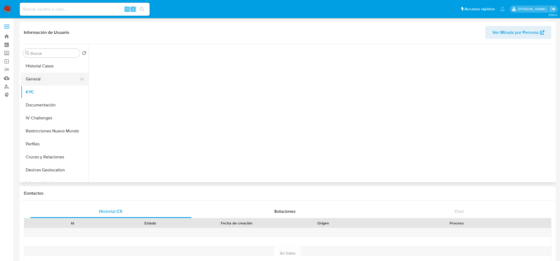
click at [52, 81] on button "General" at bounding box center [52, 79] width 63 height 13
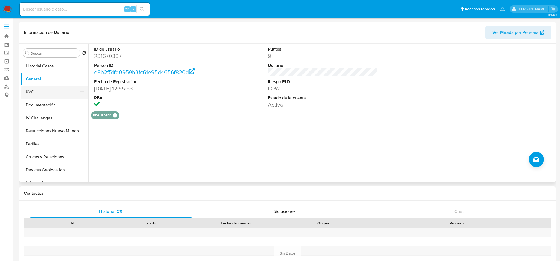
click at [50, 89] on button "KYC" at bounding box center [52, 92] width 63 height 13
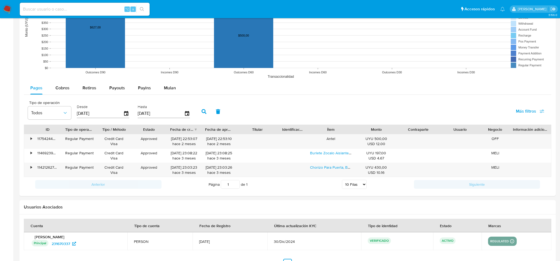
scroll to position [464, 0]
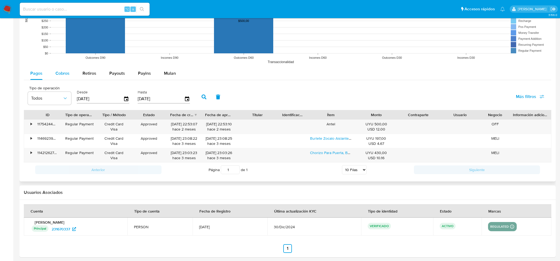
click at [59, 75] on span "Cobros" at bounding box center [63, 73] width 14 height 6
select select "10"
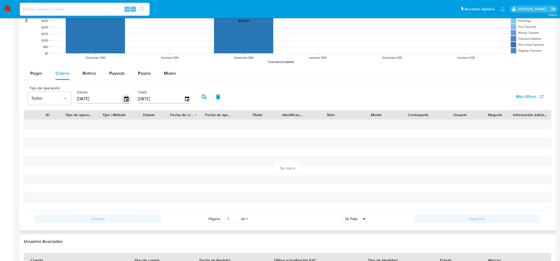
click at [125, 99] on icon "button" at bounding box center [126, 98] width 9 height 9
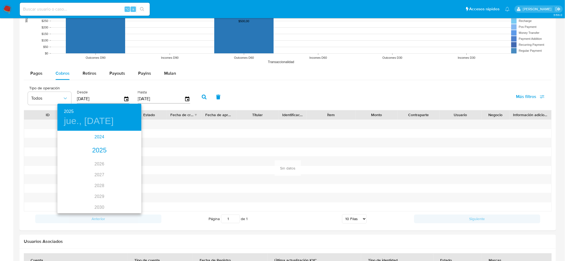
click at [99, 139] on div "2024" at bounding box center [99, 137] width 84 height 11
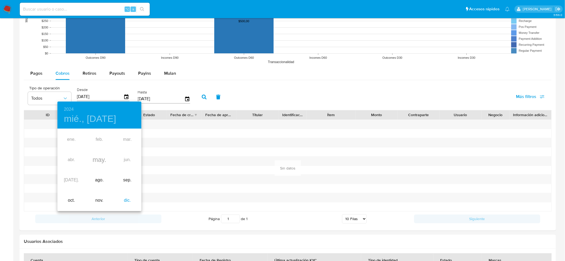
click at [123, 196] on div "dic." at bounding box center [127, 200] width 28 height 20
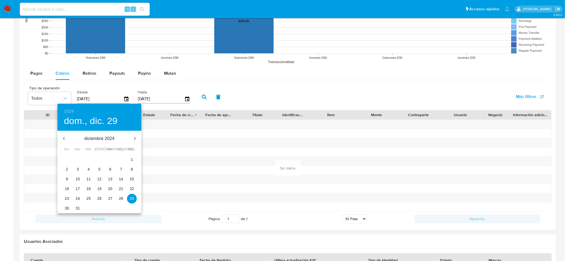
click at [114, 197] on span "27" at bounding box center [110, 198] width 10 height 5
type input "27/12/2024"
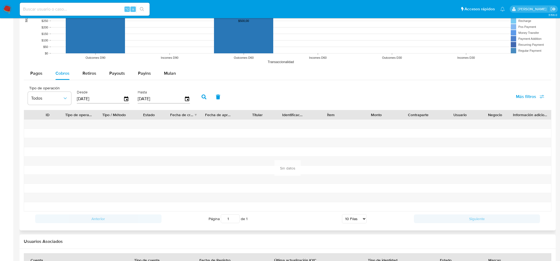
click at [199, 100] on button "button" at bounding box center [204, 96] width 14 height 13
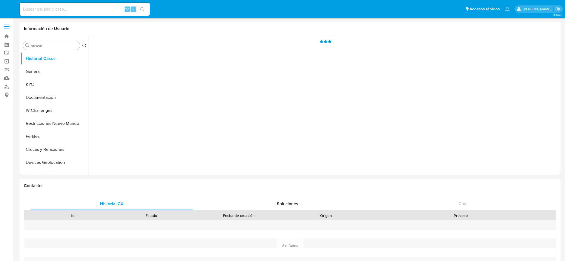
select select "10"
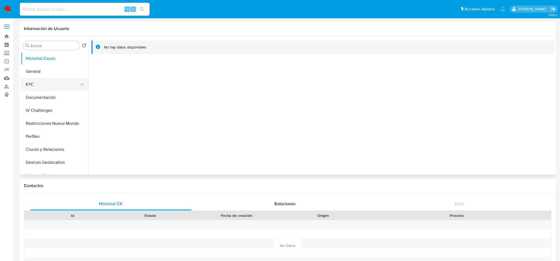
click at [58, 84] on button "KYC" at bounding box center [52, 84] width 63 height 13
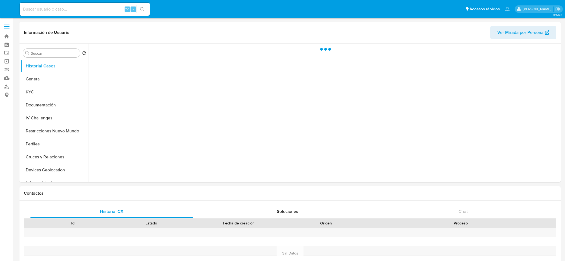
select select "10"
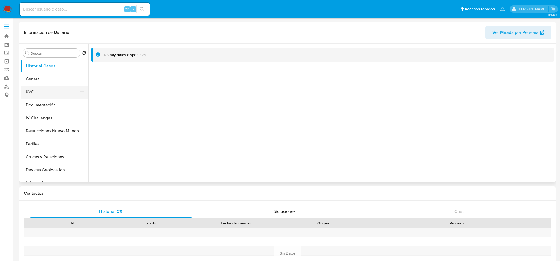
click at [53, 90] on button "KYC" at bounding box center [52, 92] width 63 height 13
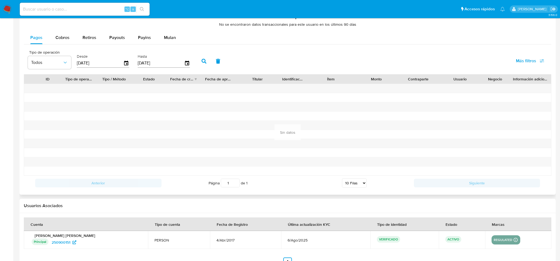
scroll to position [412, 0]
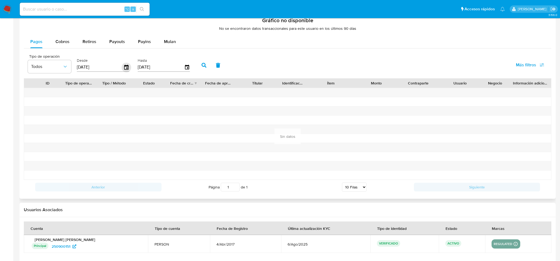
click at [127, 68] on icon "button" at bounding box center [126, 67] width 9 height 9
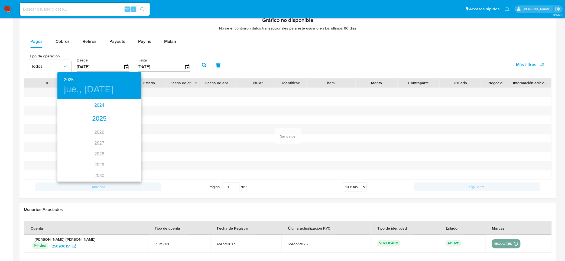
click at [98, 105] on div "2024" at bounding box center [99, 105] width 84 height 11
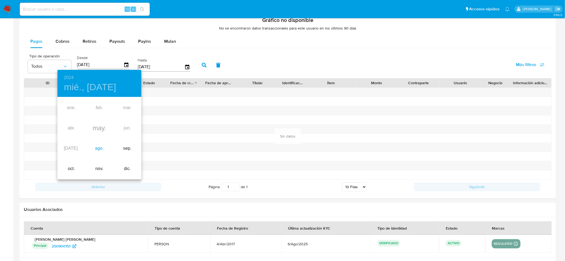
click at [94, 151] on div "ago." at bounding box center [99, 148] width 28 height 20
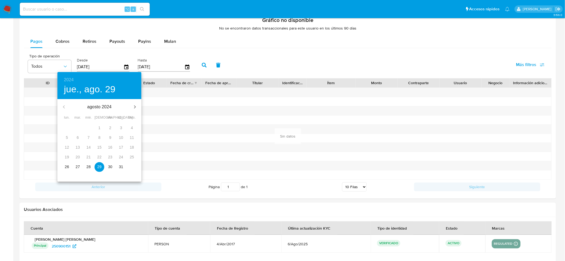
click at [120, 167] on p "31" at bounding box center [121, 166] width 4 height 5
type input "[DATE]"
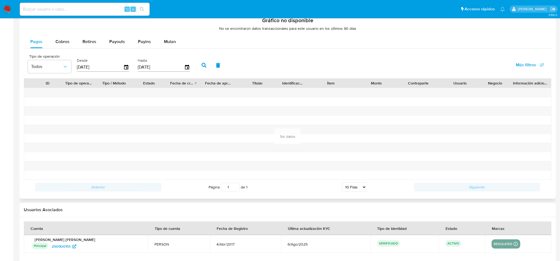
click at [202, 67] on icon "button" at bounding box center [204, 65] width 5 height 5
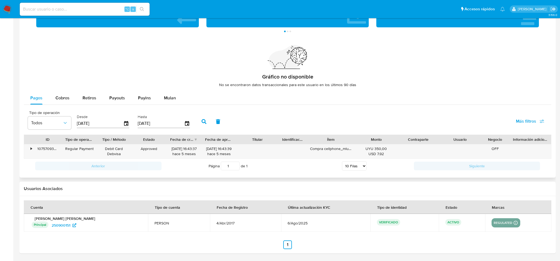
scroll to position [356, 0]
click at [60, 105] on div "Pagos Cobros Retiros Payouts Payins Mulan Tipo de operación Todos Desde [DATE] …" at bounding box center [288, 133] width 528 height 82
click at [62, 101] on span "Cobros" at bounding box center [63, 98] width 14 height 6
select select "10"
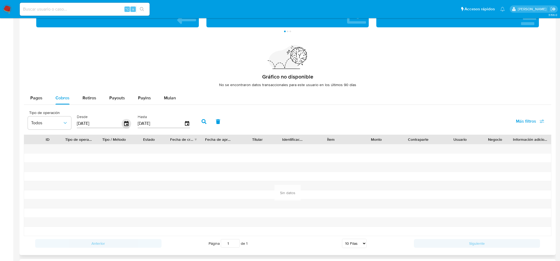
click at [122, 125] on icon "button" at bounding box center [126, 123] width 9 height 9
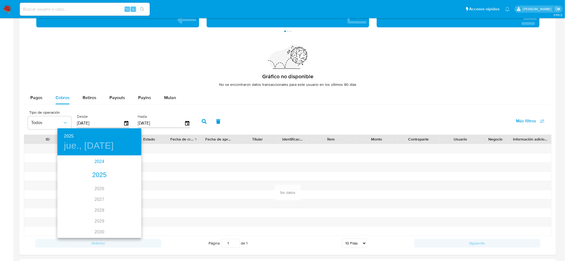
click at [98, 161] on div "2024" at bounding box center [99, 161] width 84 height 11
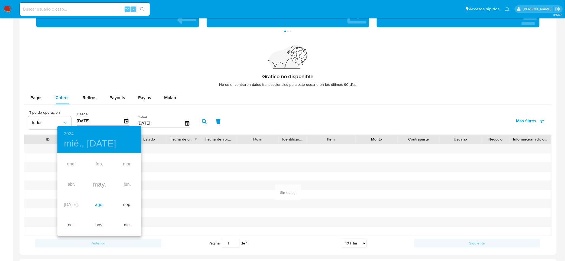
click at [94, 204] on div "ago." at bounding box center [99, 205] width 28 height 20
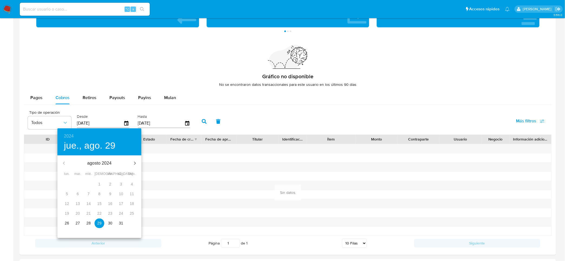
click at [118, 223] on span "31" at bounding box center [121, 222] width 10 height 5
type input "[DATE]"
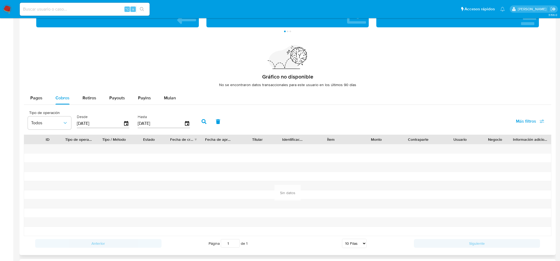
click at [198, 118] on button "button" at bounding box center [204, 121] width 14 height 13
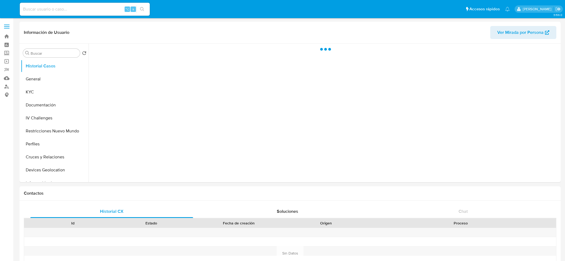
select select "10"
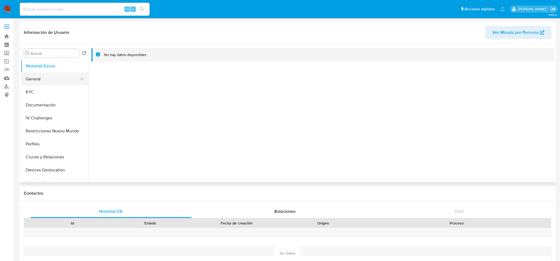
click at [64, 75] on button "General" at bounding box center [52, 79] width 63 height 13
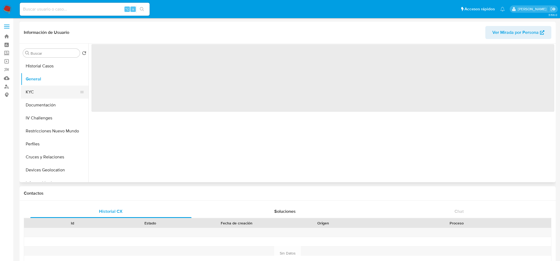
click at [60, 97] on button "KYC" at bounding box center [52, 92] width 63 height 13
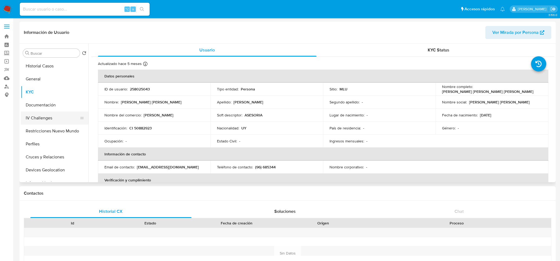
click at [48, 116] on button "IV Challenges" at bounding box center [52, 118] width 63 height 13
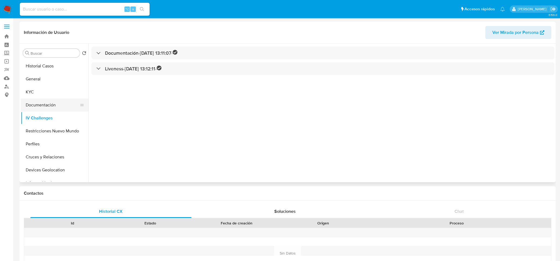
click at [64, 104] on button "Documentación" at bounding box center [52, 105] width 63 height 13
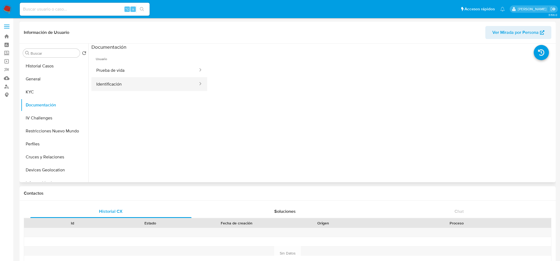
click at [144, 86] on button "Identificación" at bounding box center [145, 84] width 107 height 14
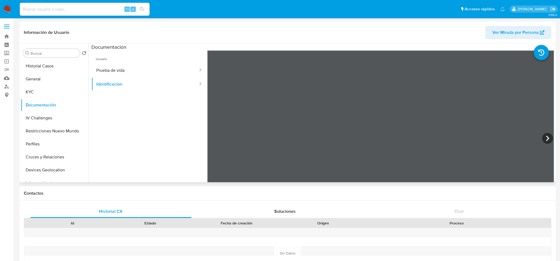
scroll to position [1, 0]
click at [164, 75] on button "Prueba de vida" at bounding box center [145, 70] width 107 height 14
click at [161, 82] on button "Identificación" at bounding box center [145, 84] width 107 height 14
click at [57, 118] on button "IV Challenges" at bounding box center [52, 118] width 63 height 13
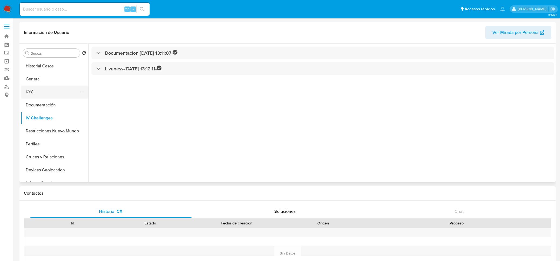
click at [57, 97] on button "KYC" at bounding box center [52, 92] width 63 height 13
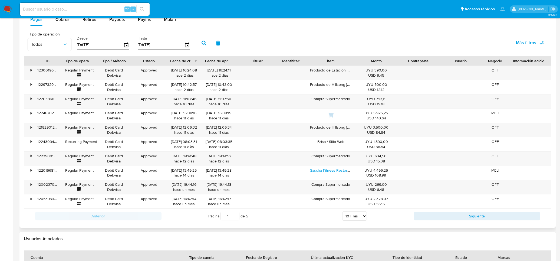
scroll to position [518, 0]
click at [64, 22] on span "Cobros" at bounding box center [63, 19] width 14 height 6
select select "10"
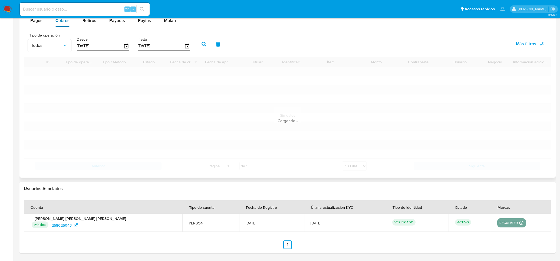
scroll to position [517, 0]
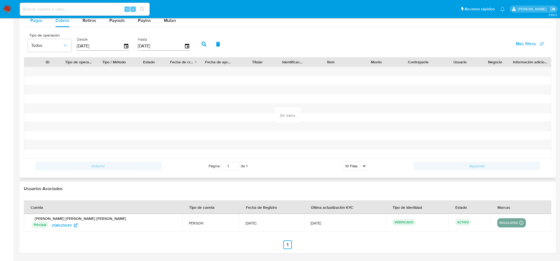
click at [38, 22] on span "Pagos" at bounding box center [36, 20] width 12 height 6
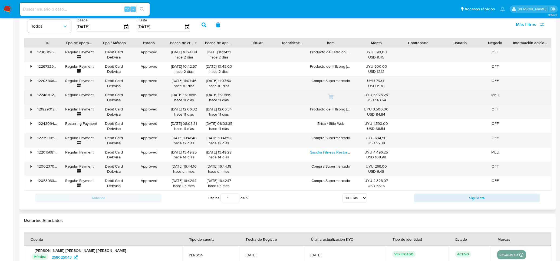
scroll to position [533, 0]
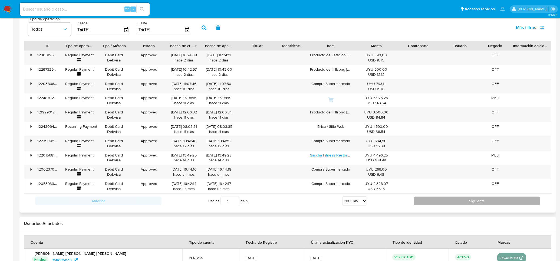
click at [451, 201] on button "Siguiente" at bounding box center [477, 201] width 126 height 9
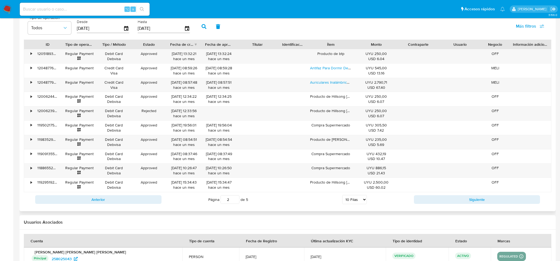
click at [436, 205] on div "Anterior Página 2 de 5 5 Filas 10 Filas 20 Filas 25 Filas 50 Filas 100 Filas Si…" at bounding box center [288, 199] width 528 height 15
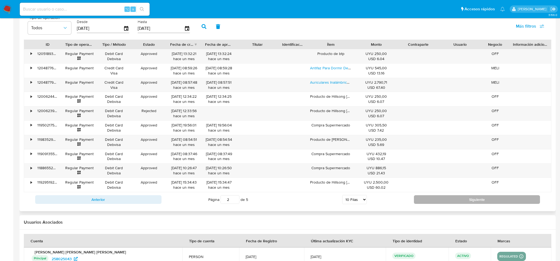
click at [437, 201] on button "Siguiente" at bounding box center [477, 199] width 126 height 9
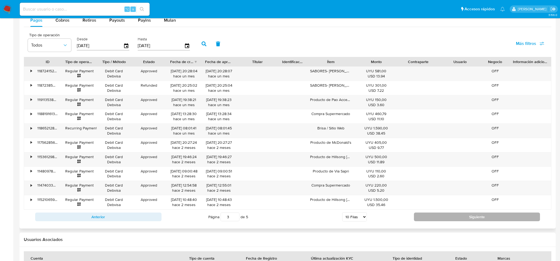
scroll to position [534, 0]
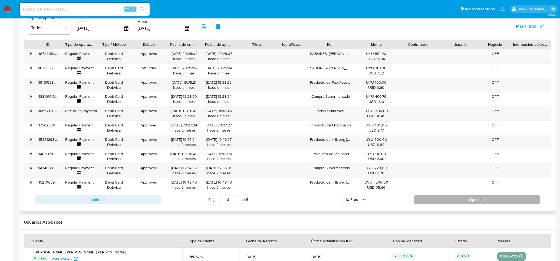
click at [437, 201] on button "Siguiente" at bounding box center [477, 199] width 126 height 9
click at [451, 198] on button "Siguiente" at bounding box center [477, 199] width 126 height 9
type input "5"
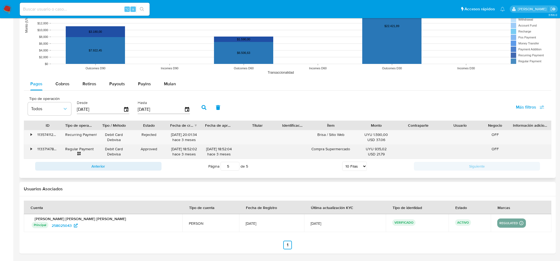
scroll to position [0, 0]
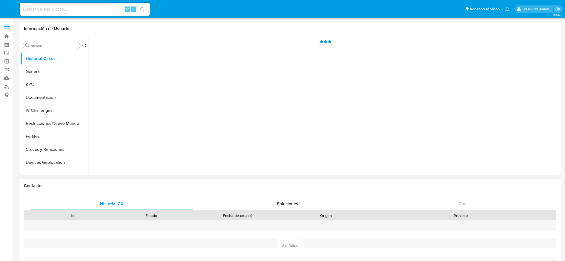
select select "10"
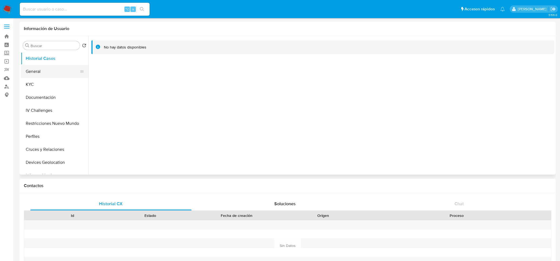
click at [39, 77] on button "General" at bounding box center [52, 71] width 63 height 13
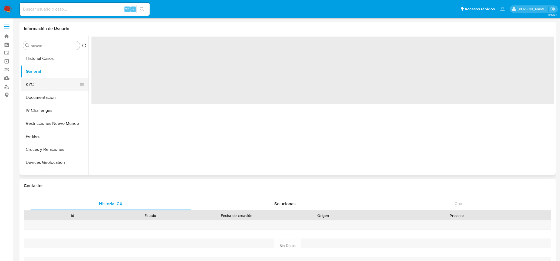
click at [37, 86] on button "KYC" at bounding box center [52, 84] width 63 height 13
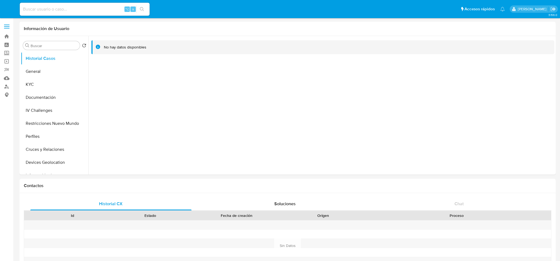
select select "10"
click at [55, 84] on button "KYC" at bounding box center [52, 84] width 63 height 13
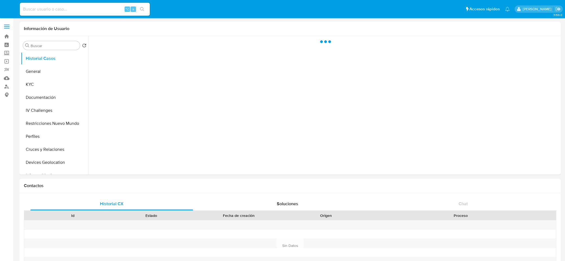
select select "10"
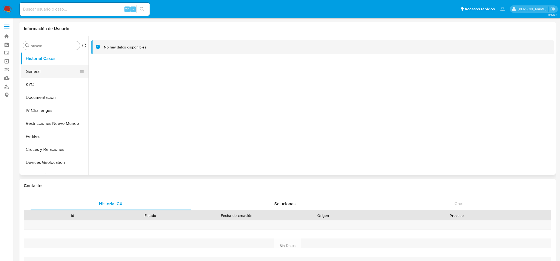
click at [44, 77] on button "General" at bounding box center [52, 71] width 63 height 13
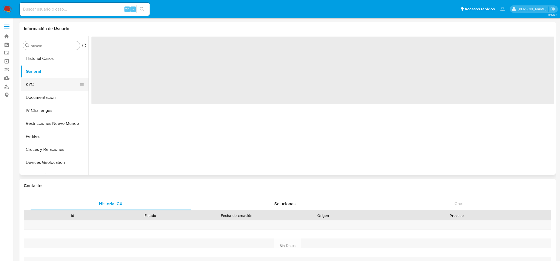
click at [42, 88] on button "KYC" at bounding box center [52, 84] width 63 height 13
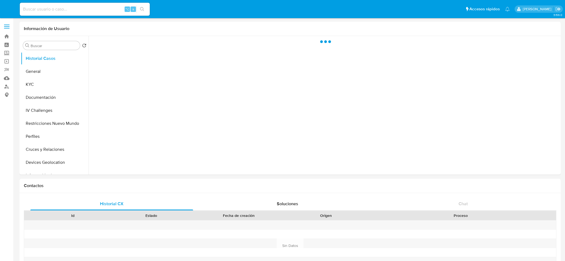
select select "10"
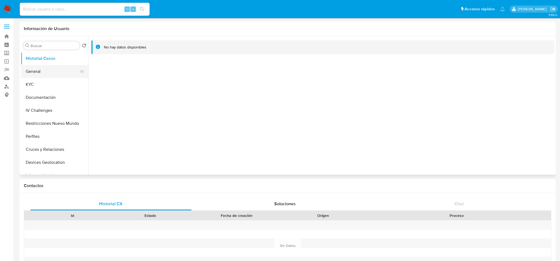
click at [58, 75] on button "General" at bounding box center [52, 71] width 63 height 13
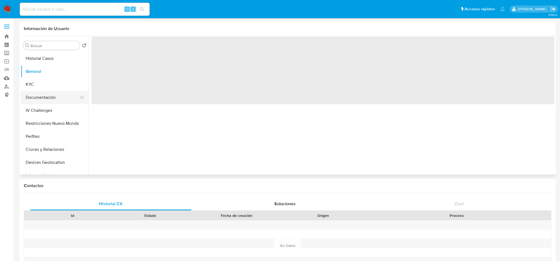
click at [55, 91] on button "Documentación" at bounding box center [52, 97] width 63 height 13
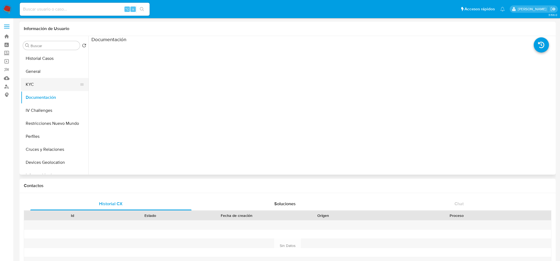
click at [58, 83] on button "KYC" at bounding box center [52, 84] width 63 height 13
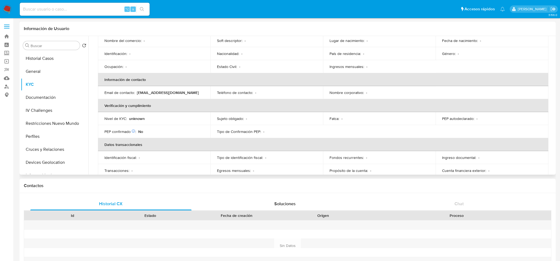
scroll to position [91, 0]
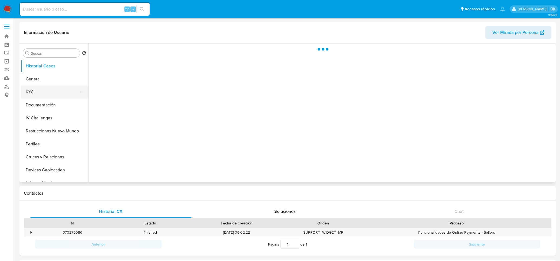
click at [58, 94] on button "KYC" at bounding box center [52, 92] width 63 height 13
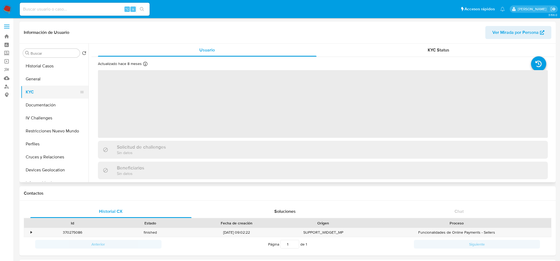
select select "10"
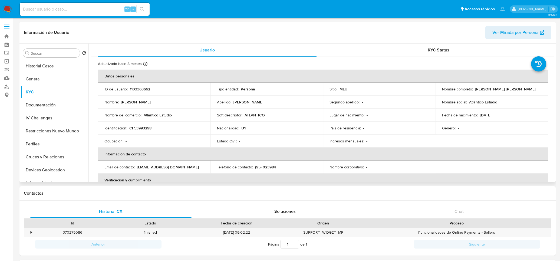
click at [155, 113] on p "Atlántico Estudio" at bounding box center [158, 115] width 28 height 5
click at [180, 116] on div "Nombre del comercio : Atlántico Estudio" at bounding box center [155, 115] width 100 height 5
drag, startPoint x: 179, startPoint y: 116, endPoint x: 144, endPoint y: 117, distance: 35.5
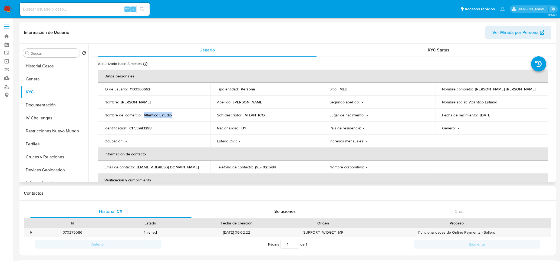
click at [144, 117] on div "Nombre del comercio : Atlántico Estudio" at bounding box center [155, 115] width 100 height 5
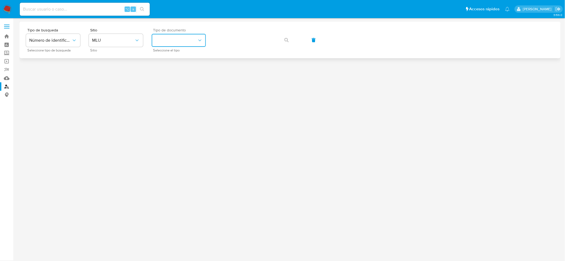
click at [177, 41] on button "identificationType" at bounding box center [179, 40] width 54 height 13
click at [177, 58] on div "CI CI" at bounding box center [177, 57] width 44 height 18
click at [286, 45] on span "button" at bounding box center [286, 40] width 4 height 12
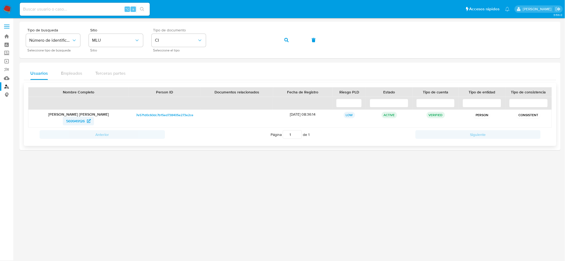
click at [78, 122] on span "569949126" at bounding box center [75, 121] width 19 height 9
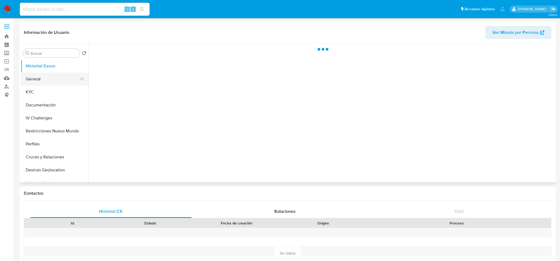
click at [36, 78] on button "General" at bounding box center [52, 79] width 63 height 13
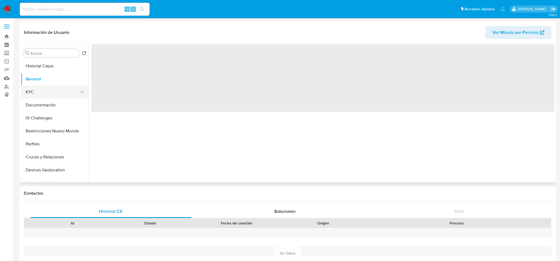
select select "10"
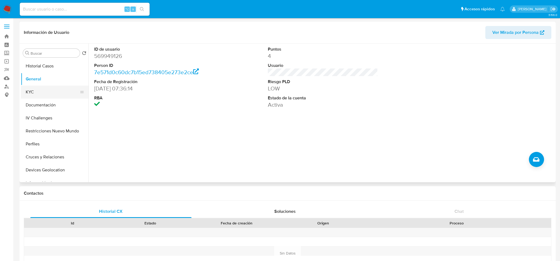
click at [44, 87] on button "KYC" at bounding box center [52, 92] width 63 height 13
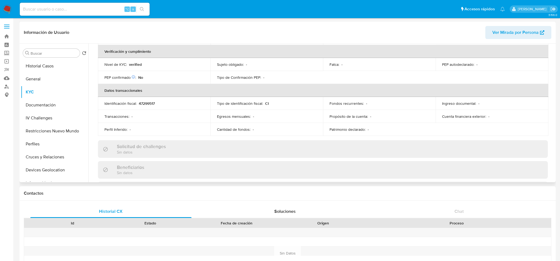
scroll to position [262, 0]
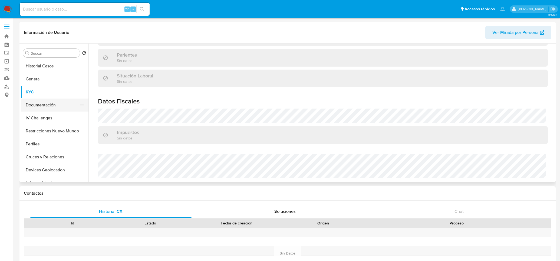
click at [60, 104] on button "Documentación" at bounding box center [52, 105] width 63 height 13
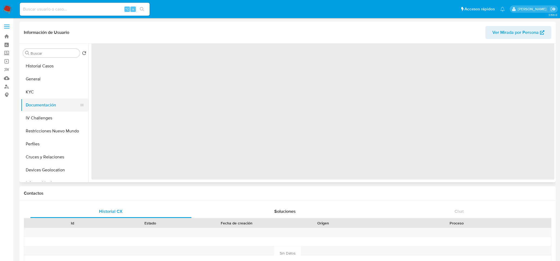
scroll to position [0, 0]
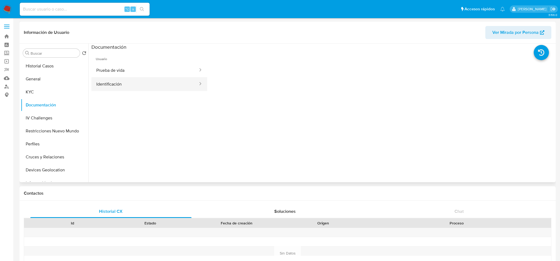
click at [154, 83] on button "Identificación" at bounding box center [145, 84] width 107 height 14
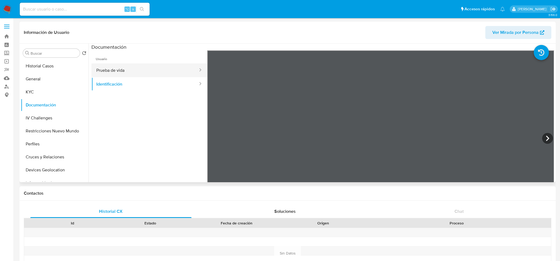
click at [173, 71] on button "Prueba de vida" at bounding box center [145, 70] width 107 height 14
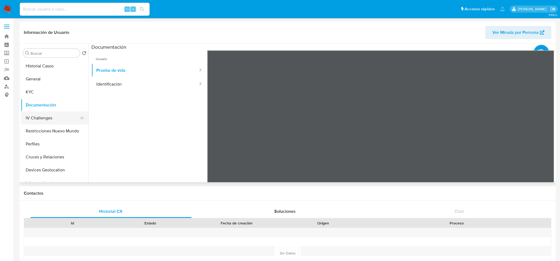
click at [44, 116] on button "IV Challenges" at bounding box center [52, 118] width 63 height 13
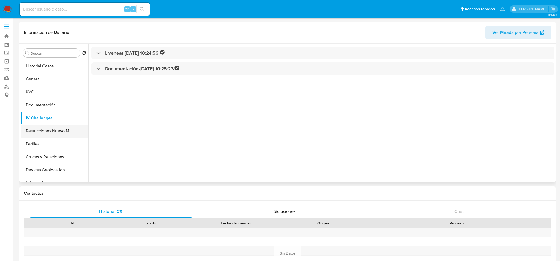
click at [66, 132] on button "Restricciones Nuevo Mundo" at bounding box center [52, 131] width 63 height 13
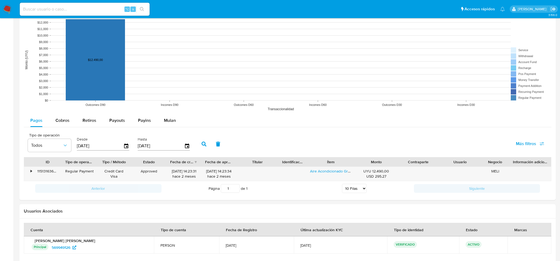
scroll to position [439, 0]
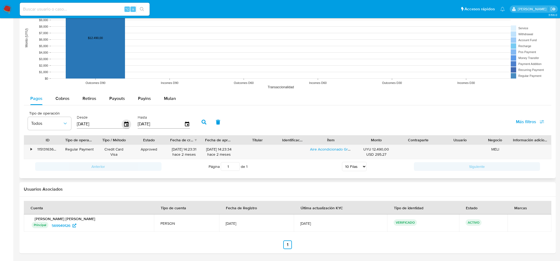
click at [124, 125] on icon "button" at bounding box center [126, 123] width 9 height 9
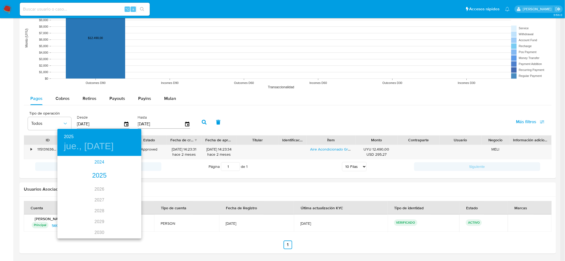
click at [98, 165] on div "2024" at bounding box center [99, 162] width 84 height 11
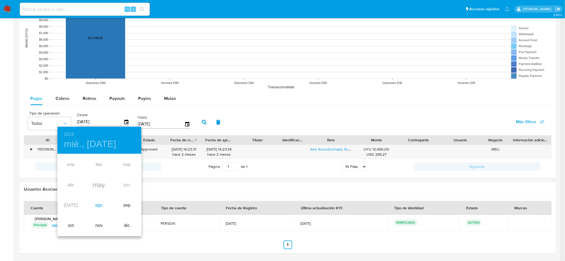
click at [99, 203] on div "ago." at bounding box center [99, 205] width 28 height 20
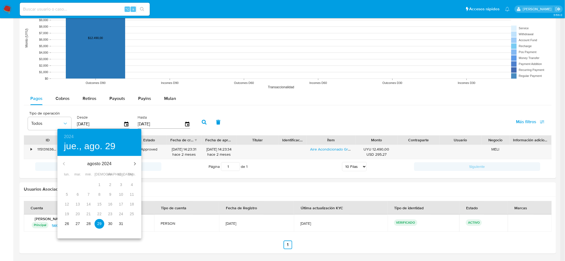
click at [111, 224] on p "30" at bounding box center [110, 223] width 4 height 5
type input "[DATE]"
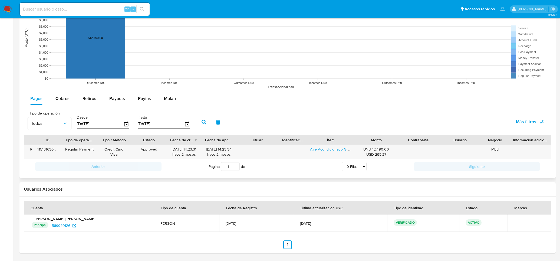
click at [203, 126] on button "button" at bounding box center [204, 122] width 14 height 13
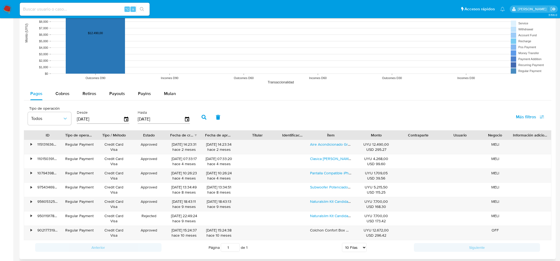
scroll to position [445, 0]
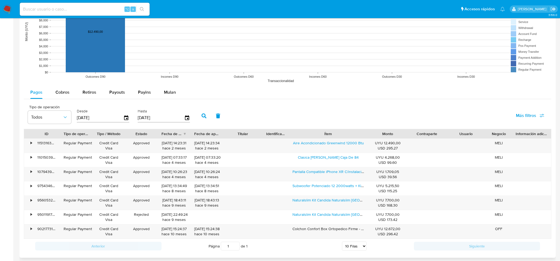
drag, startPoint x: 355, startPoint y: 133, endPoint x: 386, endPoint y: 133, distance: 30.6
click at [386, 133] on div "ID Tipo de operación Tipo / Método Estado Fecha de creación Fecha de aprobación…" at bounding box center [287, 133] width 527 height 9
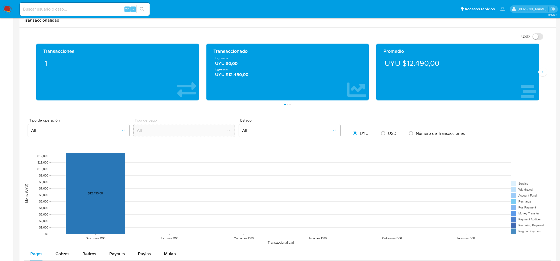
scroll to position [447, 0]
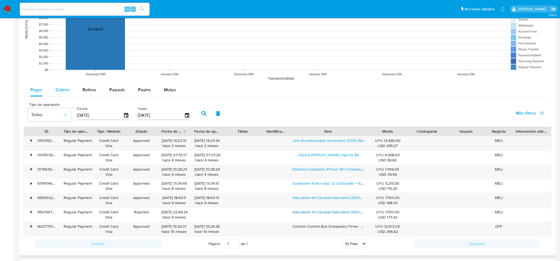
click at [65, 96] on div "Cobros" at bounding box center [63, 89] width 14 height 13
select select "10"
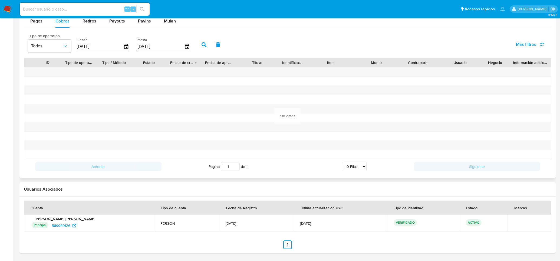
scroll to position [515, 0]
